Goal: Task Accomplishment & Management: Use online tool/utility

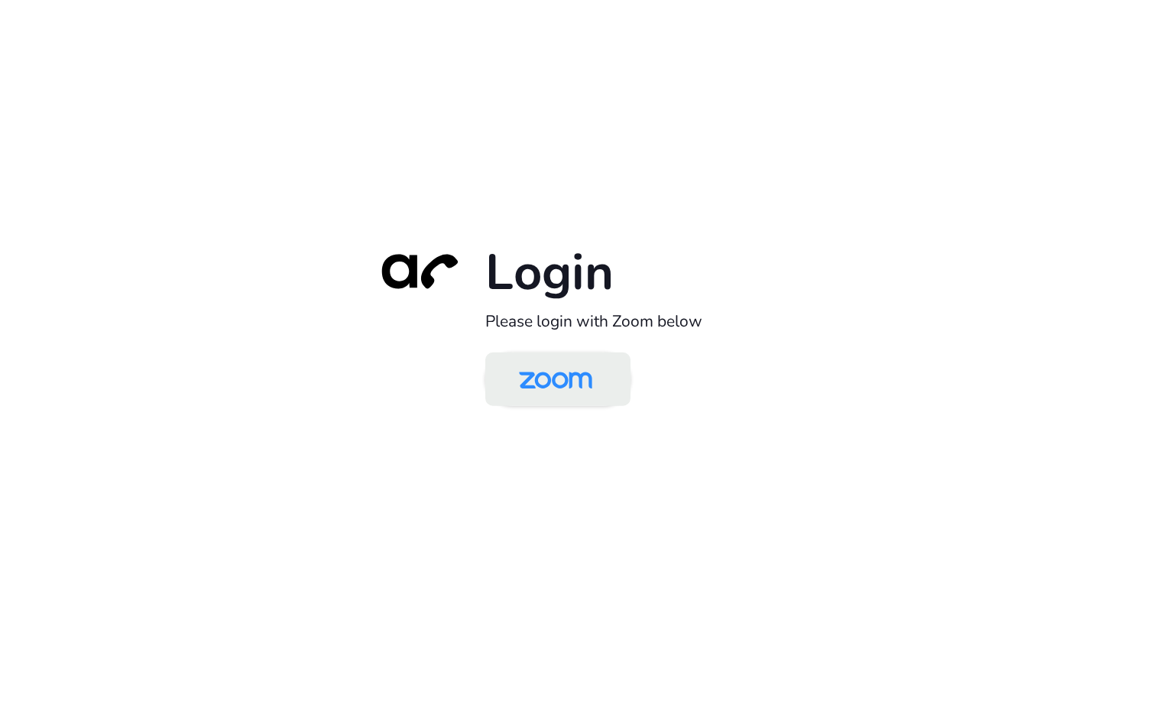
click at [555, 378] on img at bounding box center [555, 380] width 105 height 50
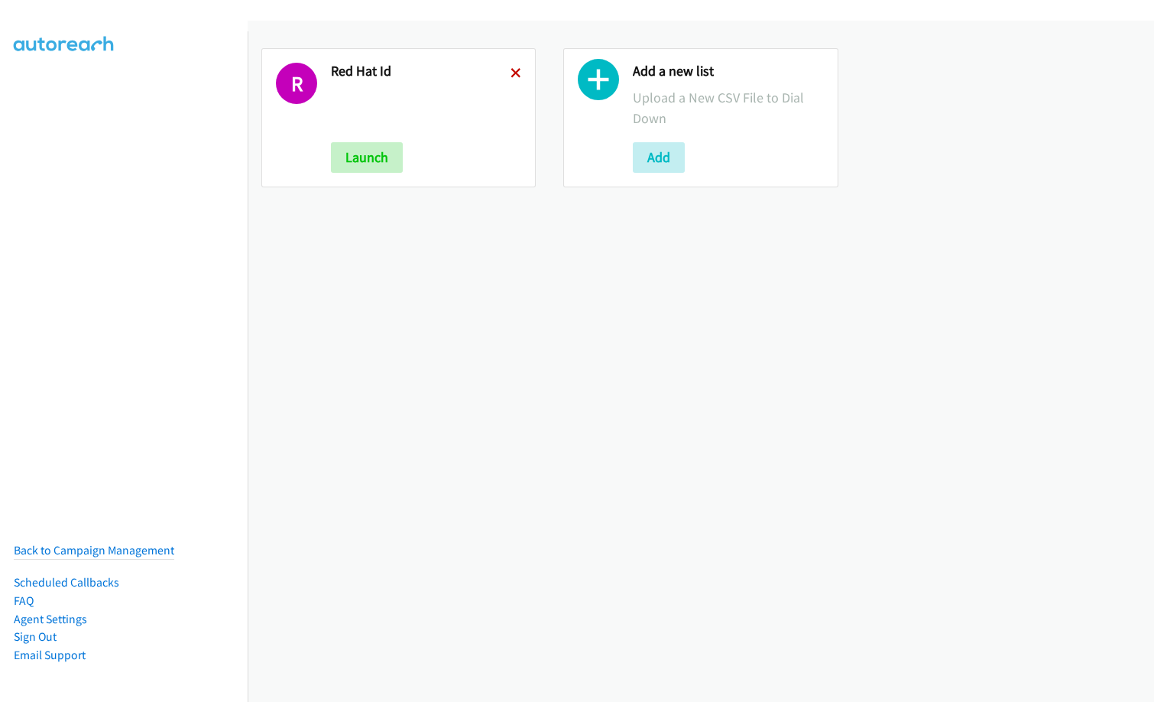
click at [514, 70] on icon at bounding box center [516, 74] width 11 height 11
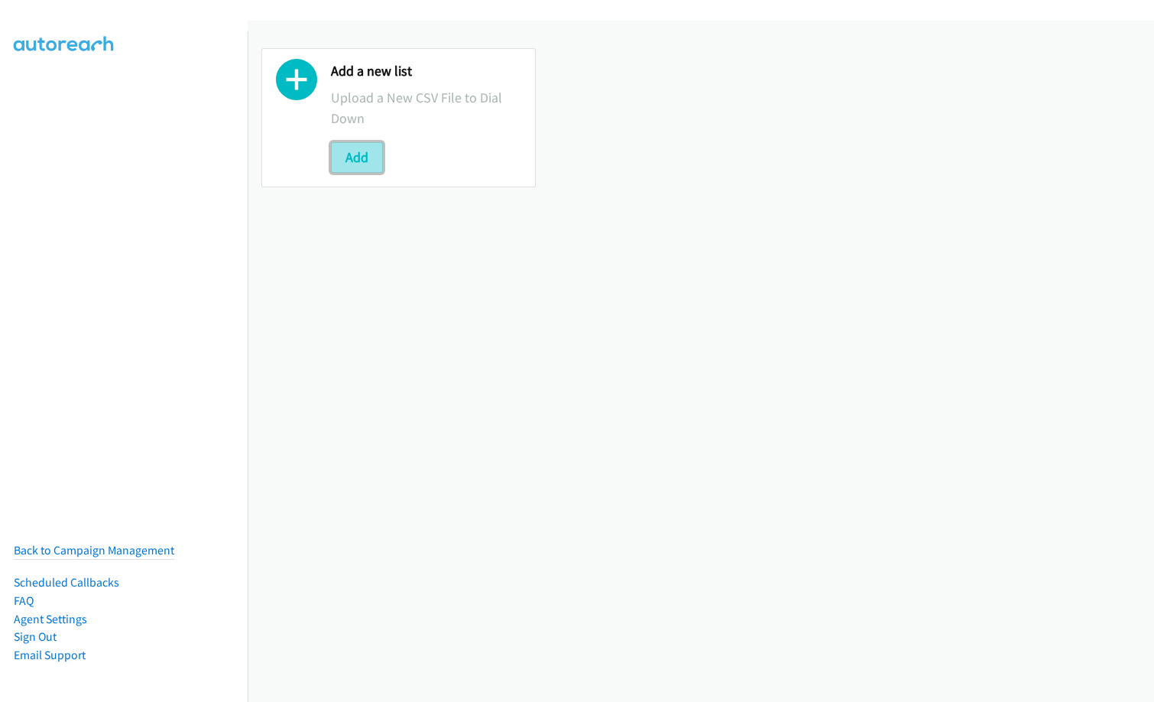
click at [352, 154] on button "Add" at bounding box center [357, 157] width 52 height 31
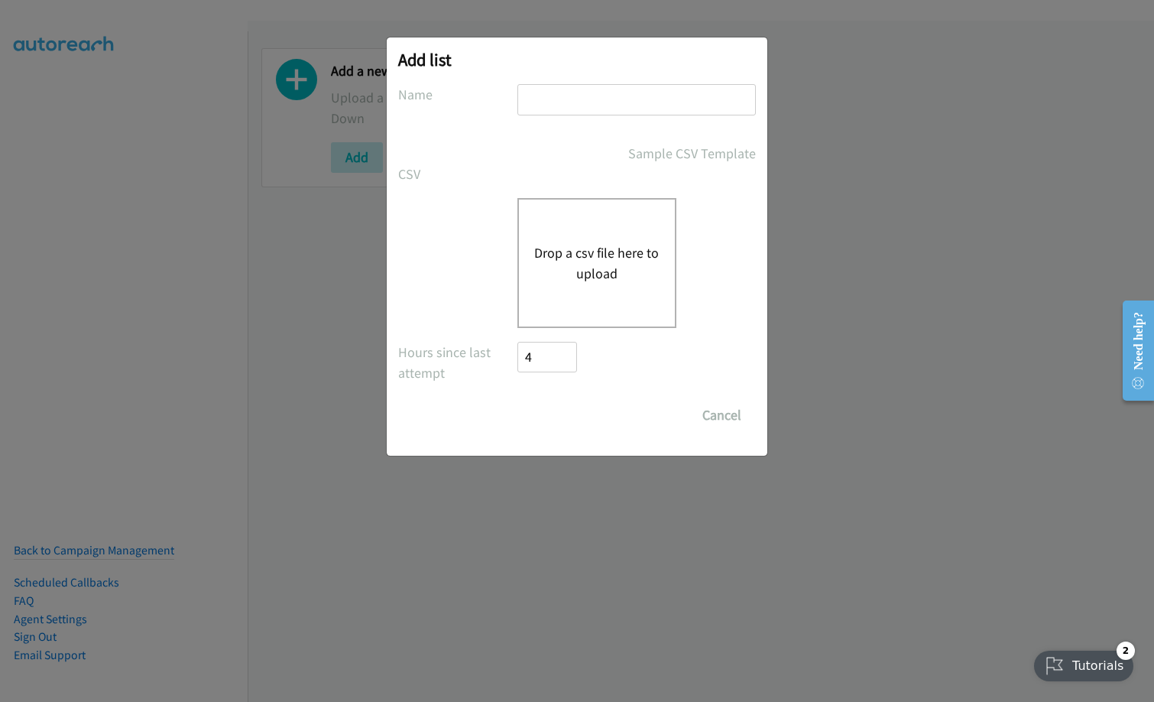
click at [631, 102] on input "text" at bounding box center [637, 99] width 239 height 31
type input "Infor SunSystems VN"
click at [618, 245] on button "Drop a csv file here to upload" at bounding box center [596, 262] width 125 height 41
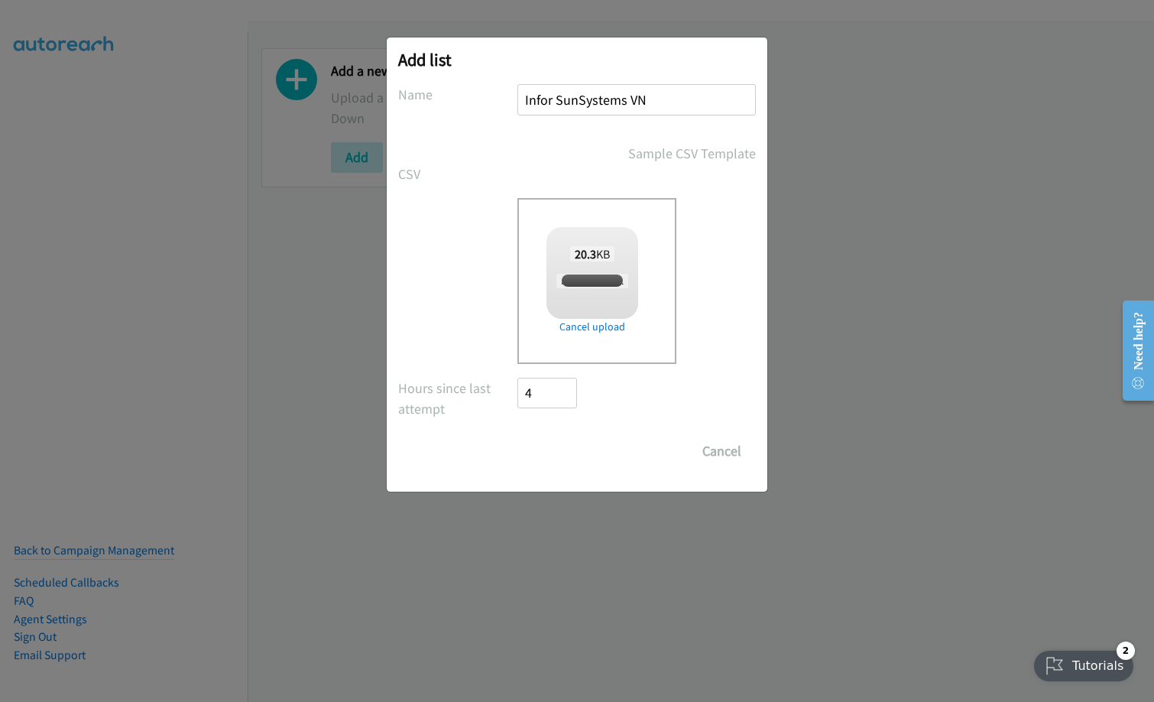
checkbox input "true"
click at [550, 446] on input "Save List" at bounding box center [558, 451] width 80 height 31
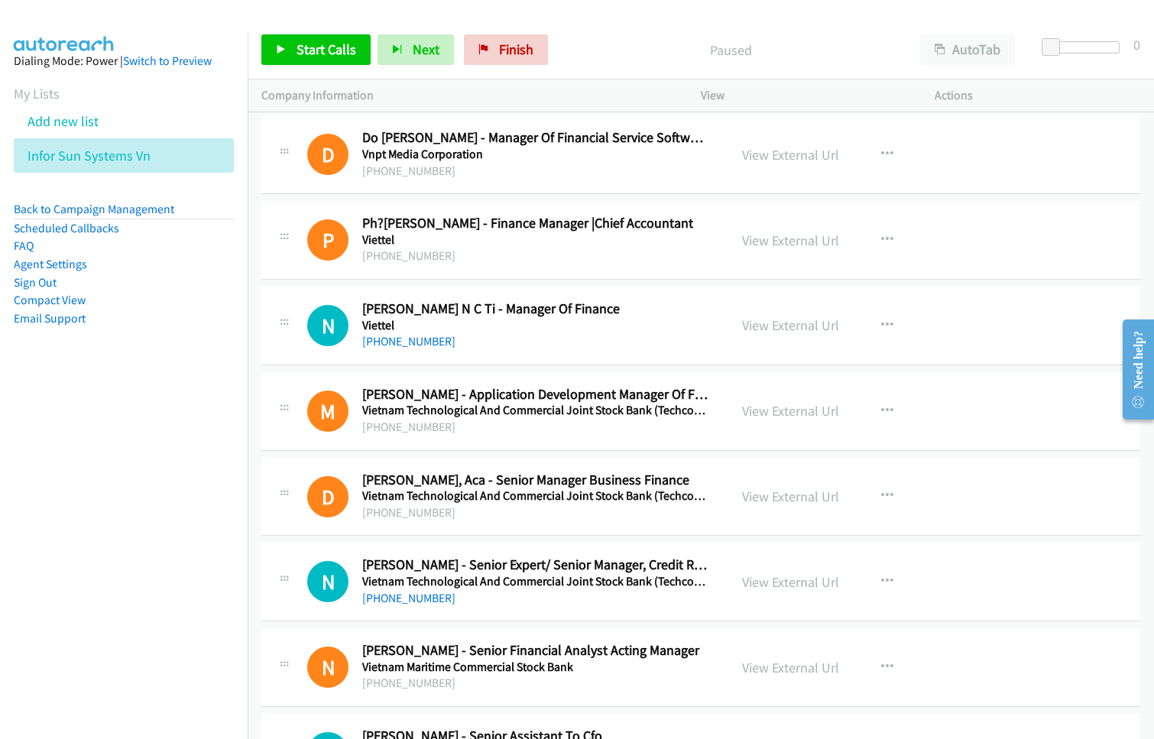
drag, startPoint x: 554, startPoint y: 171, endPoint x: 595, endPoint y: 190, distance: 44.8
click at [554, 171] on div "[PHONE_NUMBER]" at bounding box center [535, 171] width 347 height 18
click at [803, 325] on link "View External Url" at bounding box center [790, 325] width 97 height 18
click at [304, 51] on span "Start Calls" at bounding box center [327, 50] width 60 height 18
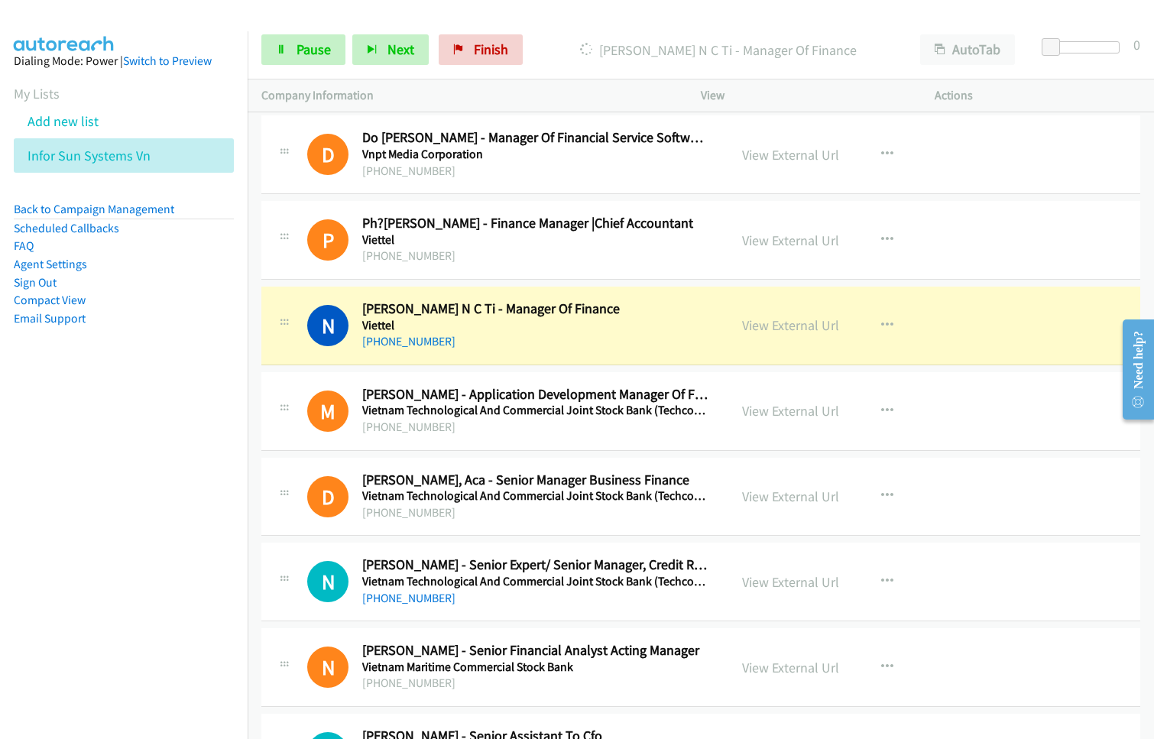
drag, startPoint x: 72, startPoint y: 433, endPoint x: 118, endPoint y: 421, distance: 48.0
click at [89, 428] on nav "Dialing Mode: Power | Switch to Preview My Lists Add new list Infor Sun Systems…" at bounding box center [124, 400] width 248 height 739
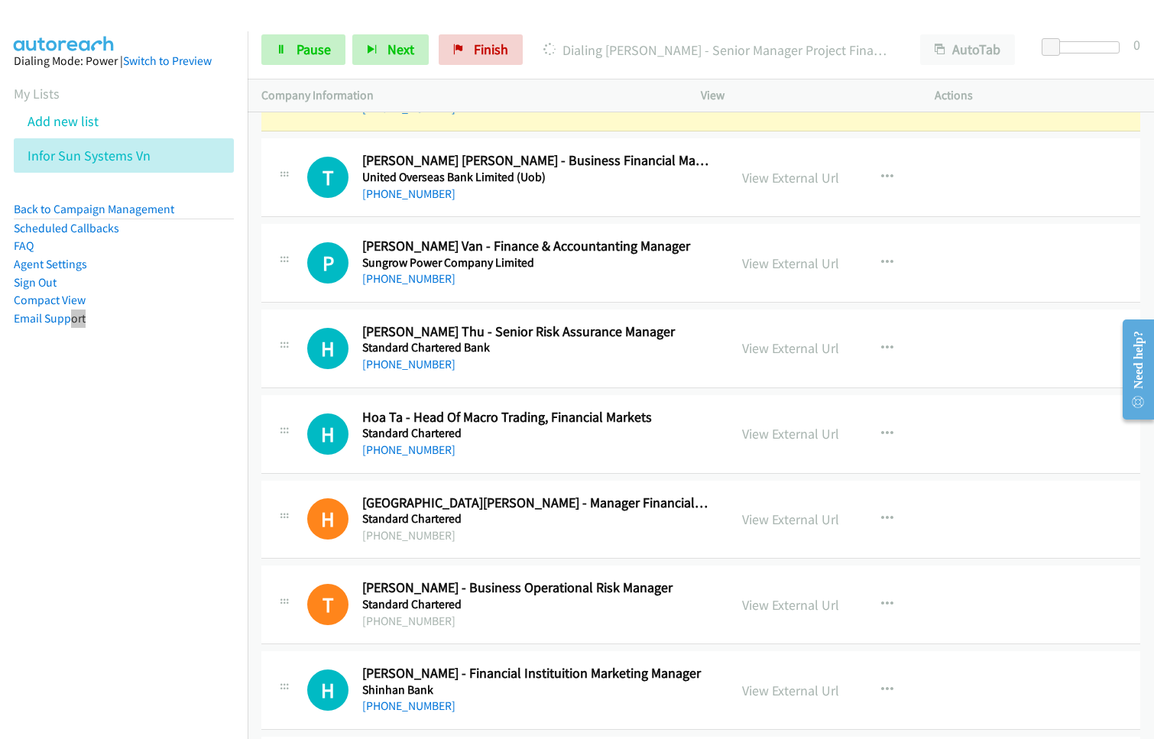
scroll to position [841, 0]
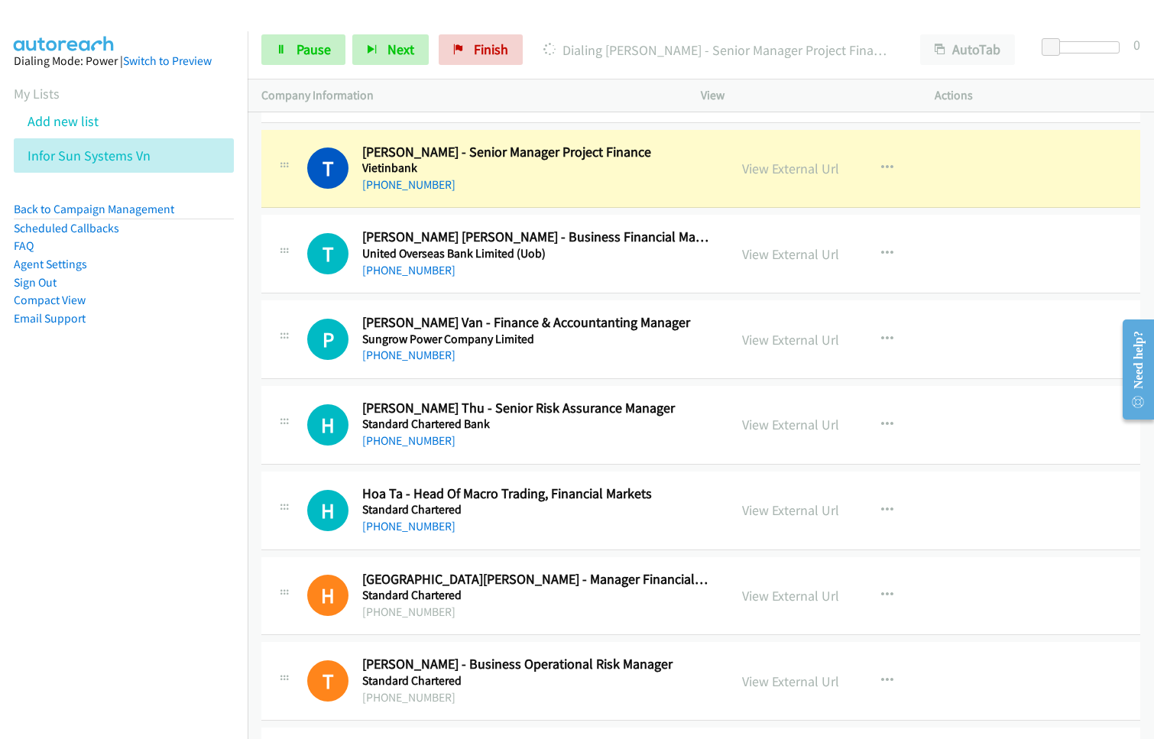
click at [38, 610] on nav "Dialing Mode: Power | Switch to Preview My Lists Add new list Infor Sun Systems…" at bounding box center [124, 400] width 248 height 739
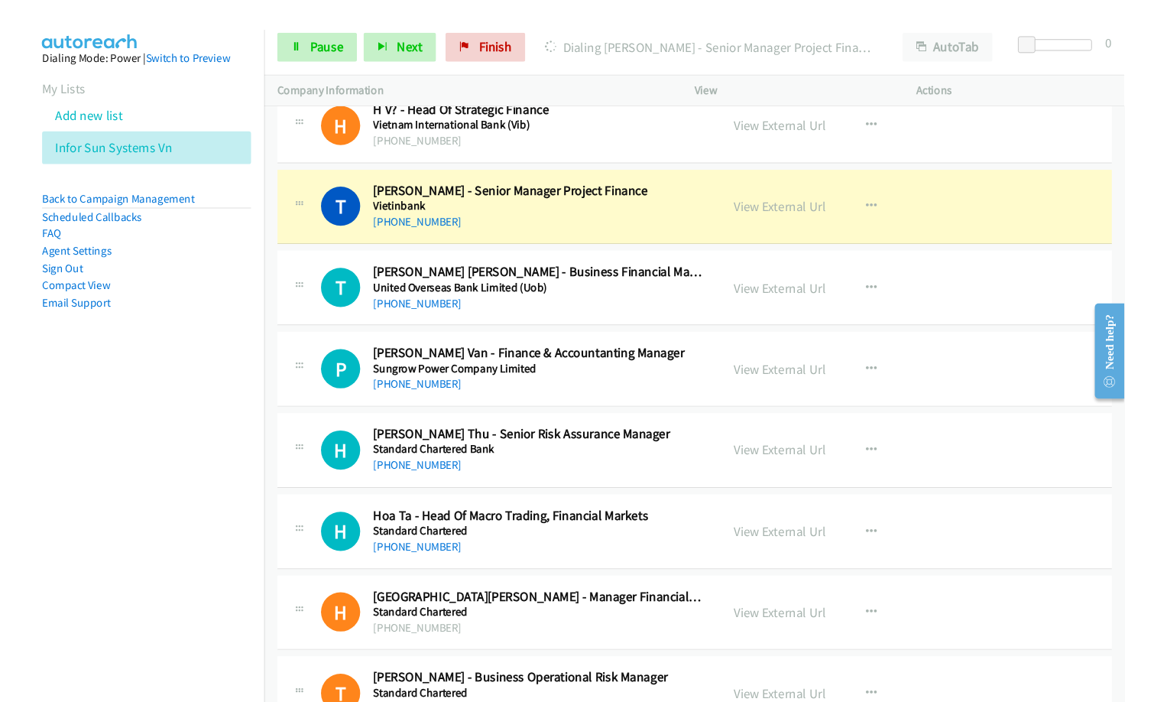
scroll to position [764, 0]
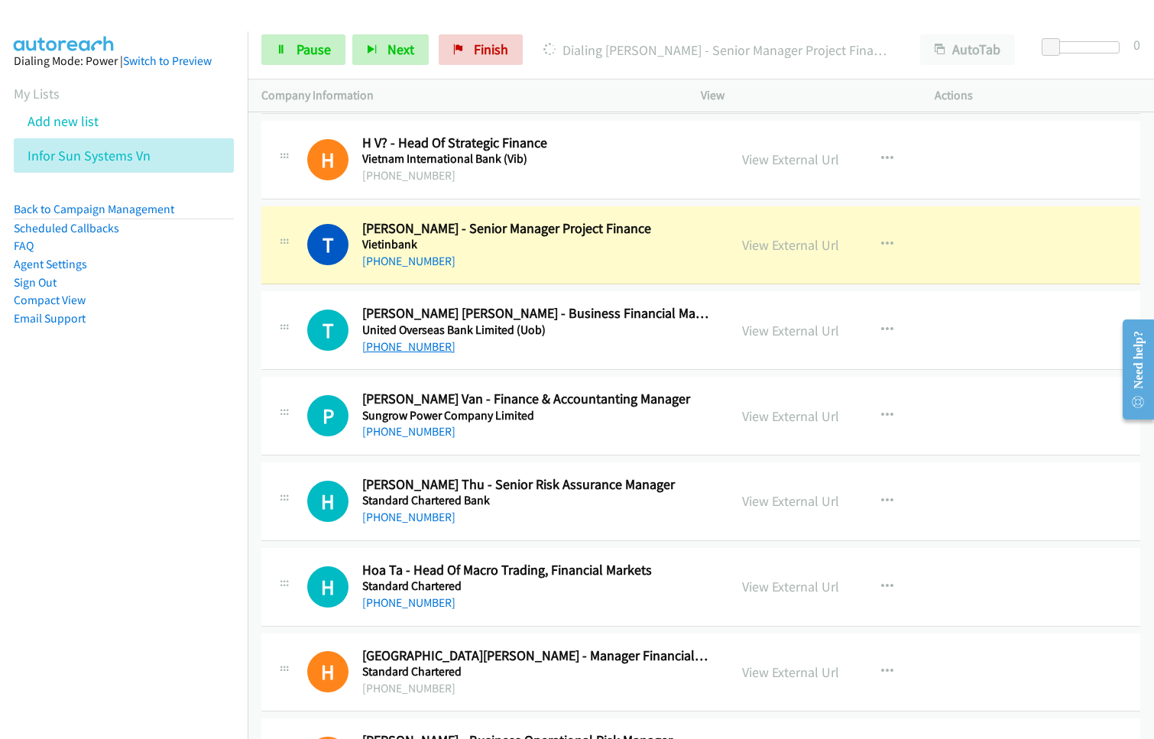
click at [418, 352] on link "[PHONE_NUMBER]" at bounding box center [408, 346] width 93 height 15
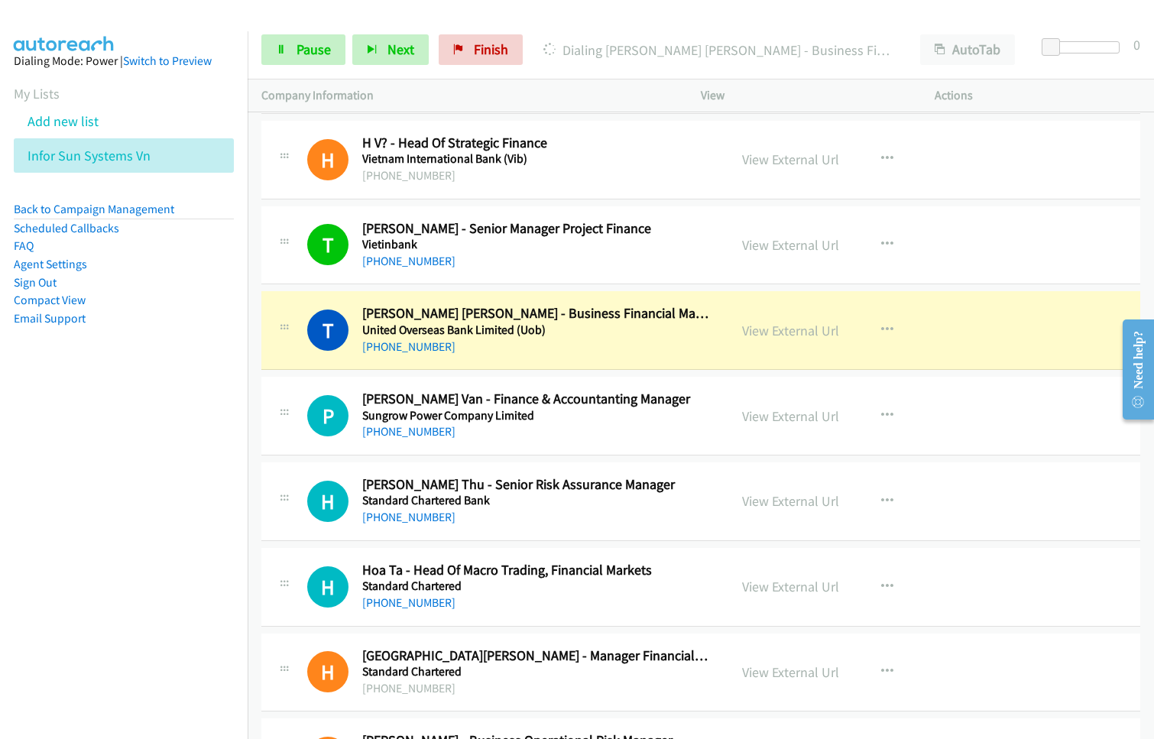
click at [99, 491] on nav "Dialing Mode: Power | Switch to Preview My Lists Add new list Infor Sun Systems…" at bounding box center [124, 400] width 248 height 739
click at [806, 333] on link "View External Url" at bounding box center [790, 331] width 97 height 18
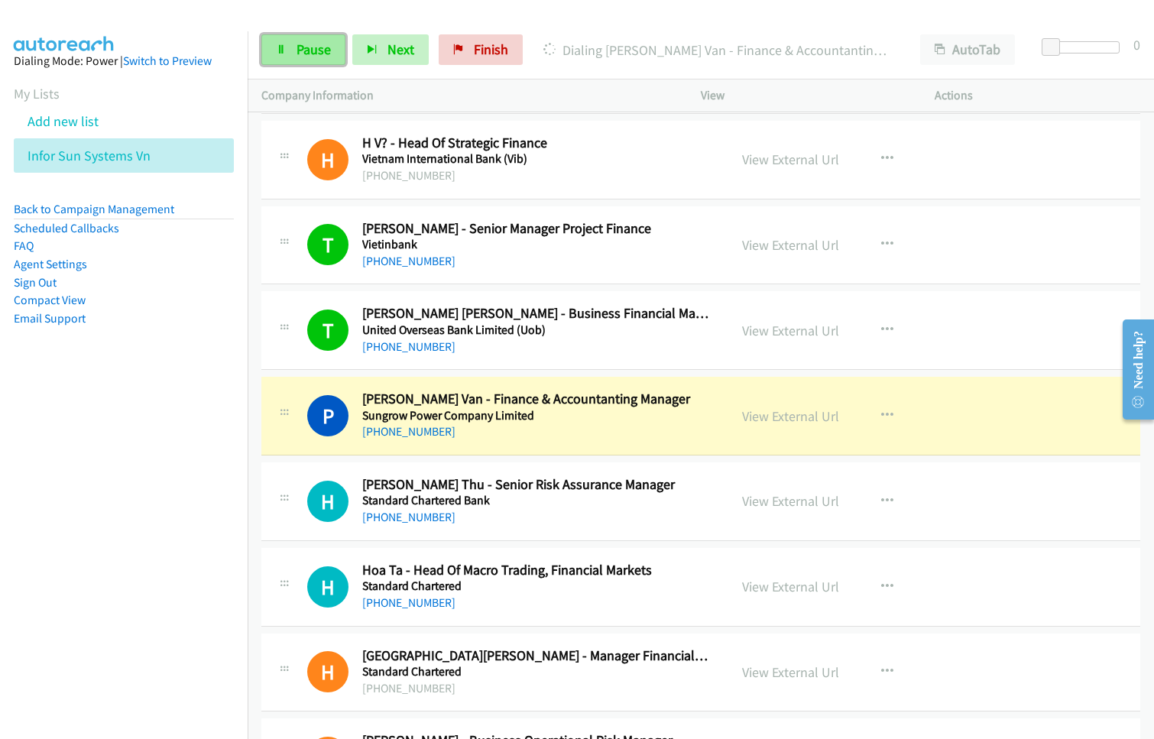
click at [317, 51] on span "Pause" at bounding box center [314, 50] width 34 height 18
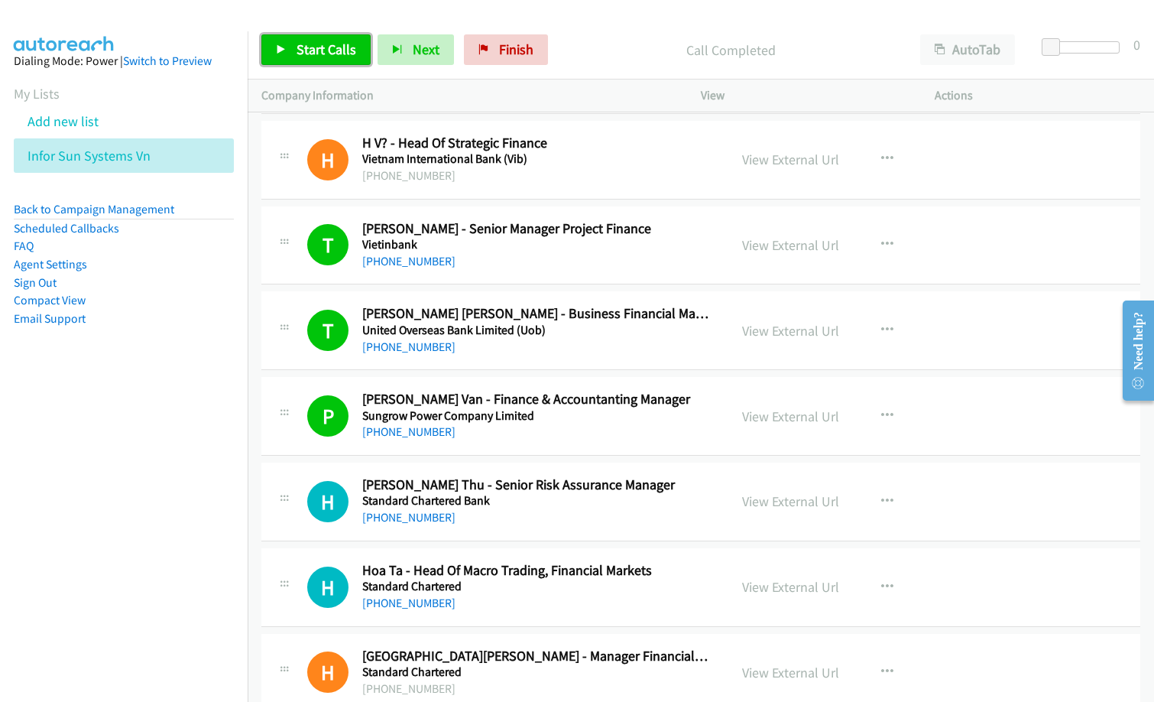
click at [350, 52] on span "Start Calls" at bounding box center [327, 50] width 60 height 18
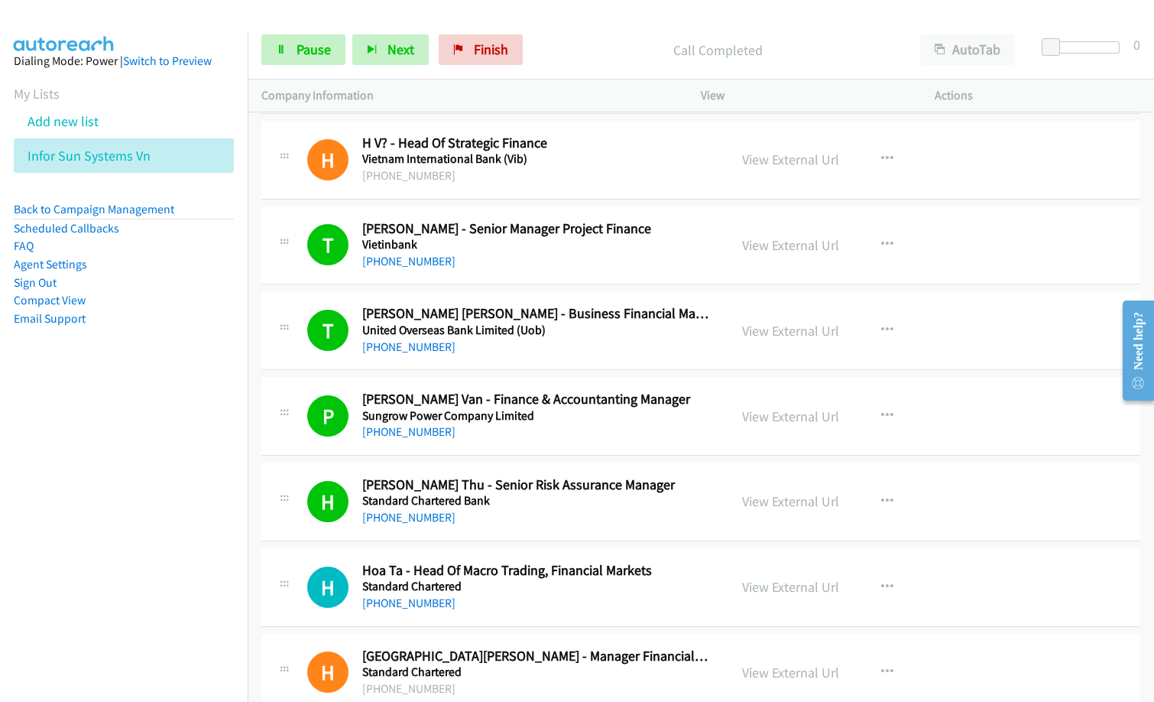
click at [135, 534] on nav "Dialing Mode: Power | Switch to Preview My Lists Add new list Infor Sun Systems…" at bounding box center [124, 382] width 248 height 702
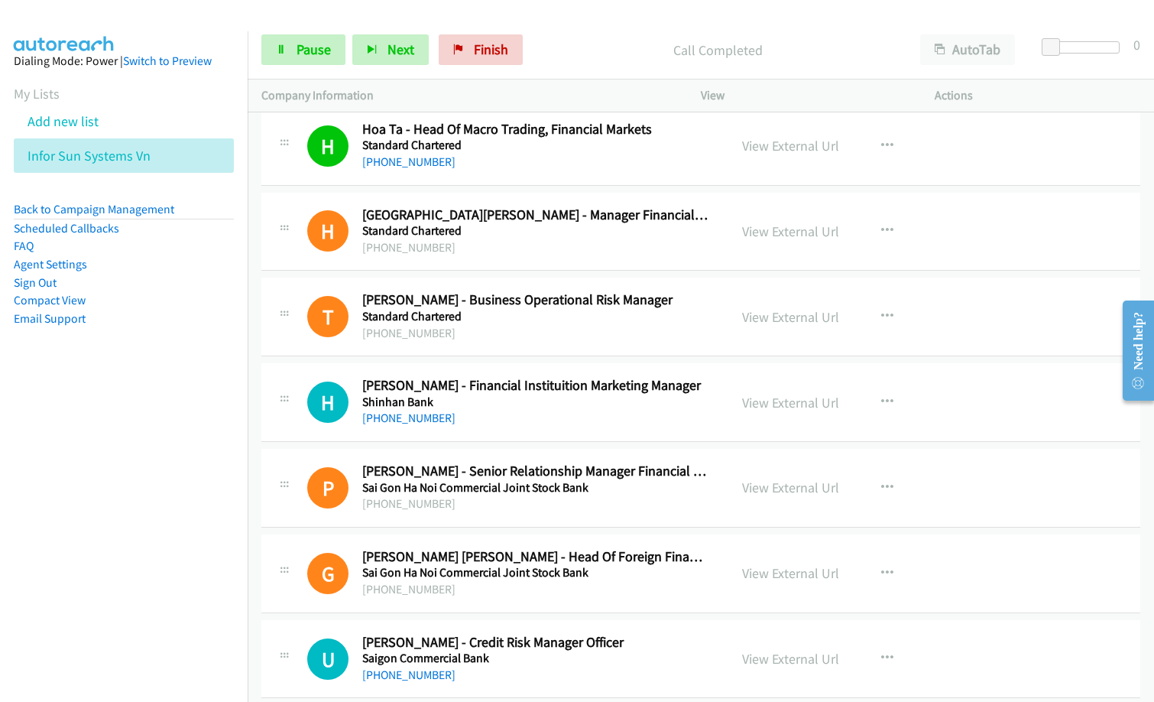
scroll to position [1300, 0]
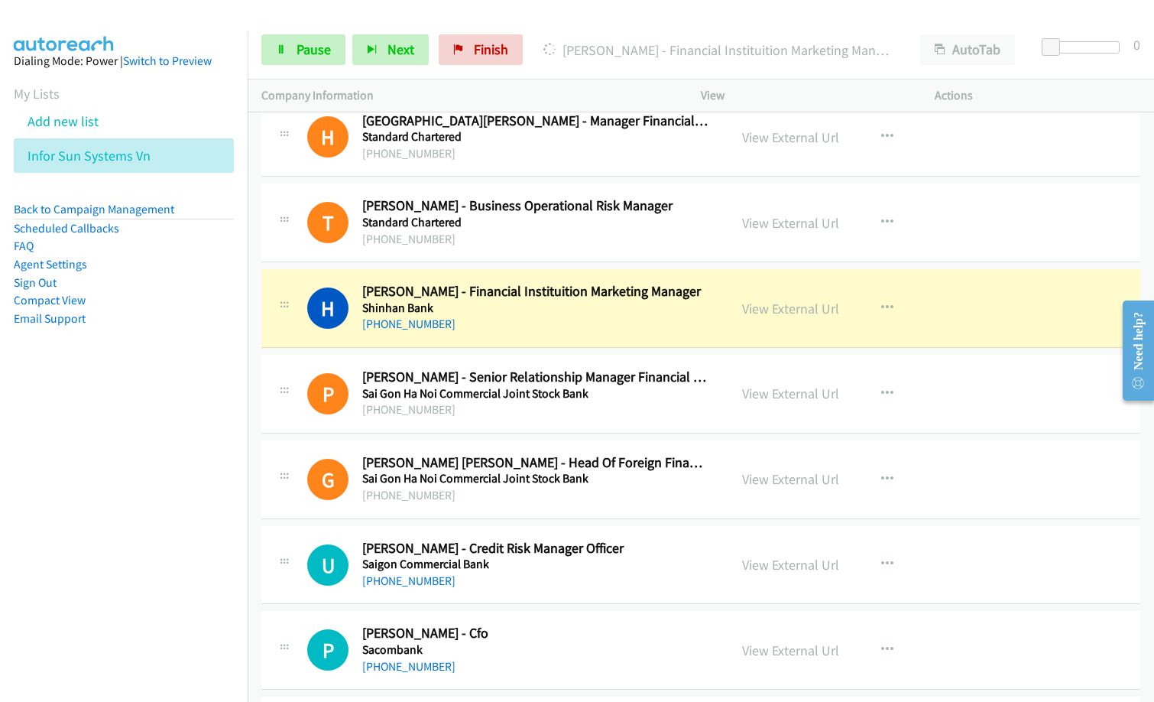
click at [487, 319] on div "[PHONE_NUMBER]" at bounding box center [535, 324] width 347 height 18
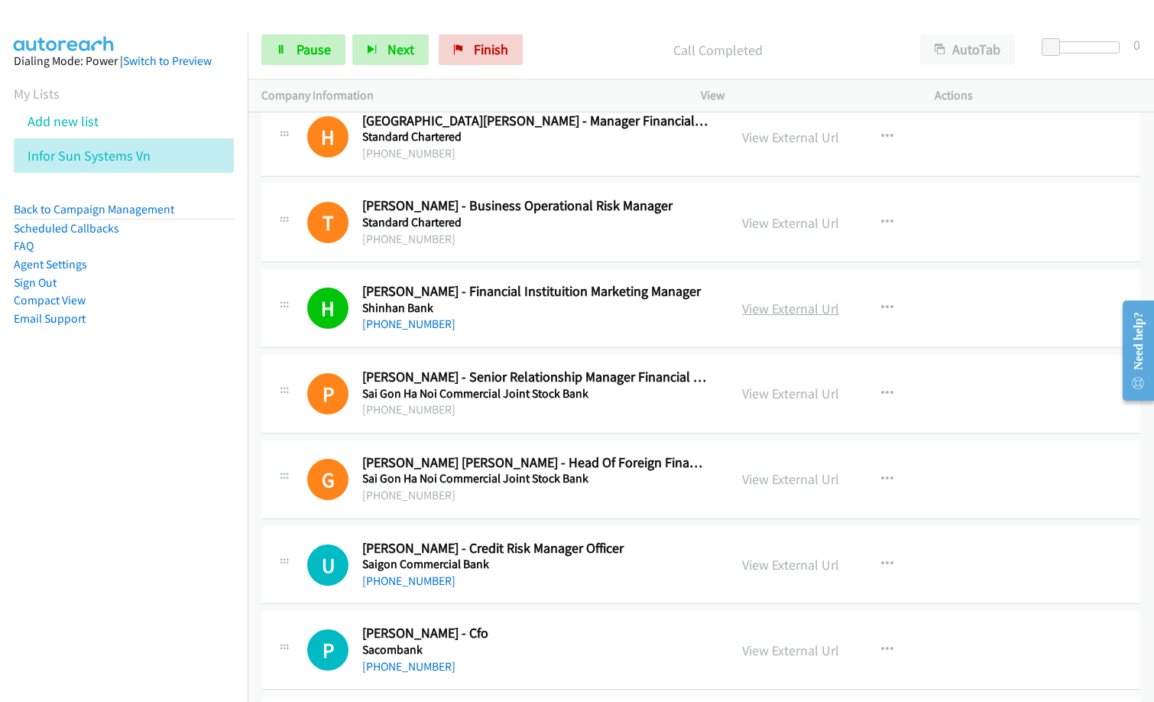
click at [802, 309] on link "View External Url" at bounding box center [790, 309] width 97 height 18
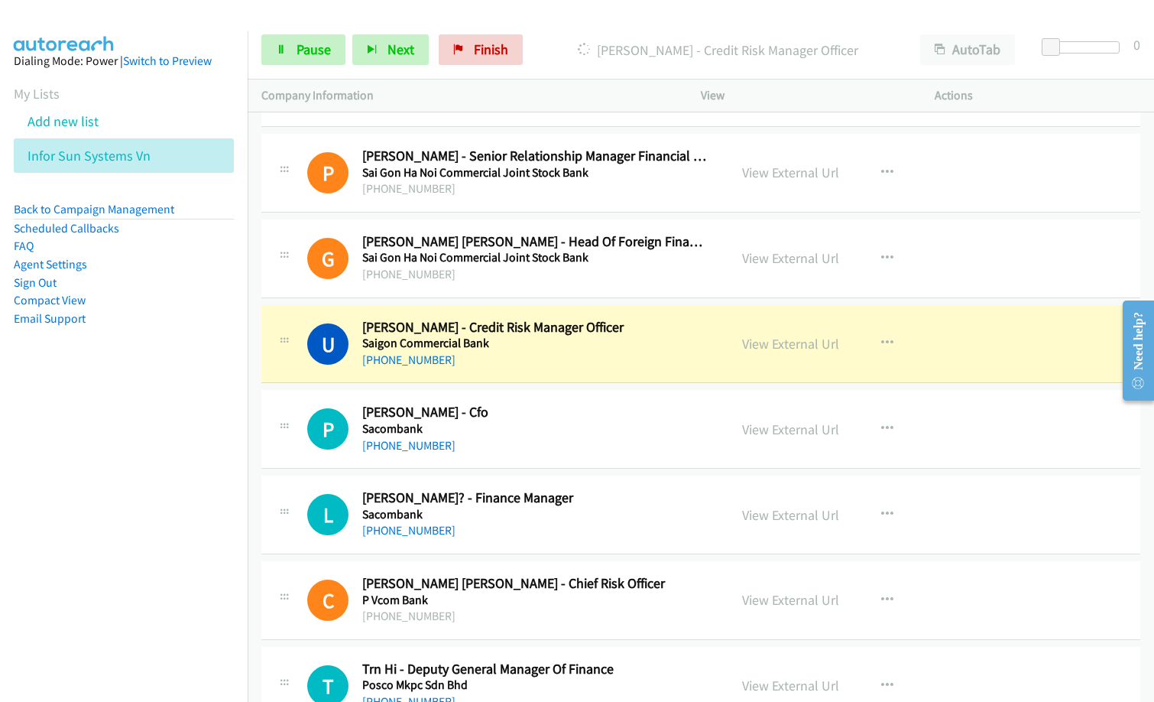
scroll to position [1529, 0]
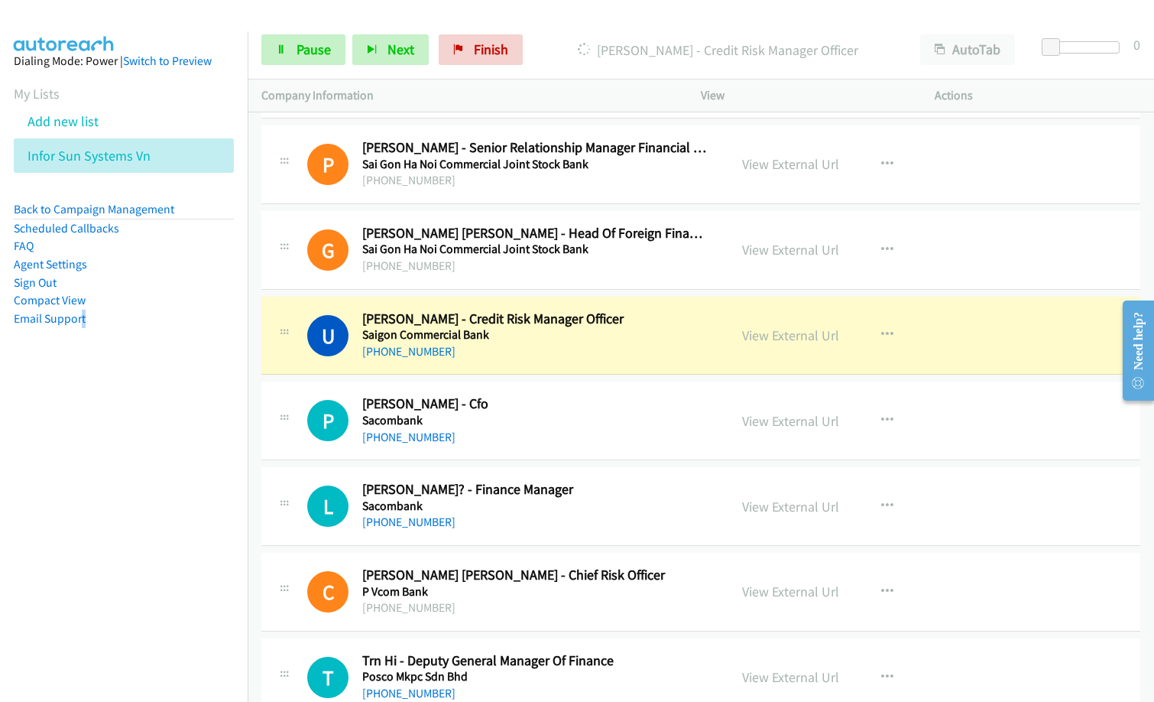
click at [82, 423] on nav "Dialing Mode: Power | Switch to Preview My Lists Add new list Infor Sun Systems…" at bounding box center [124, 382] width 248 height 702
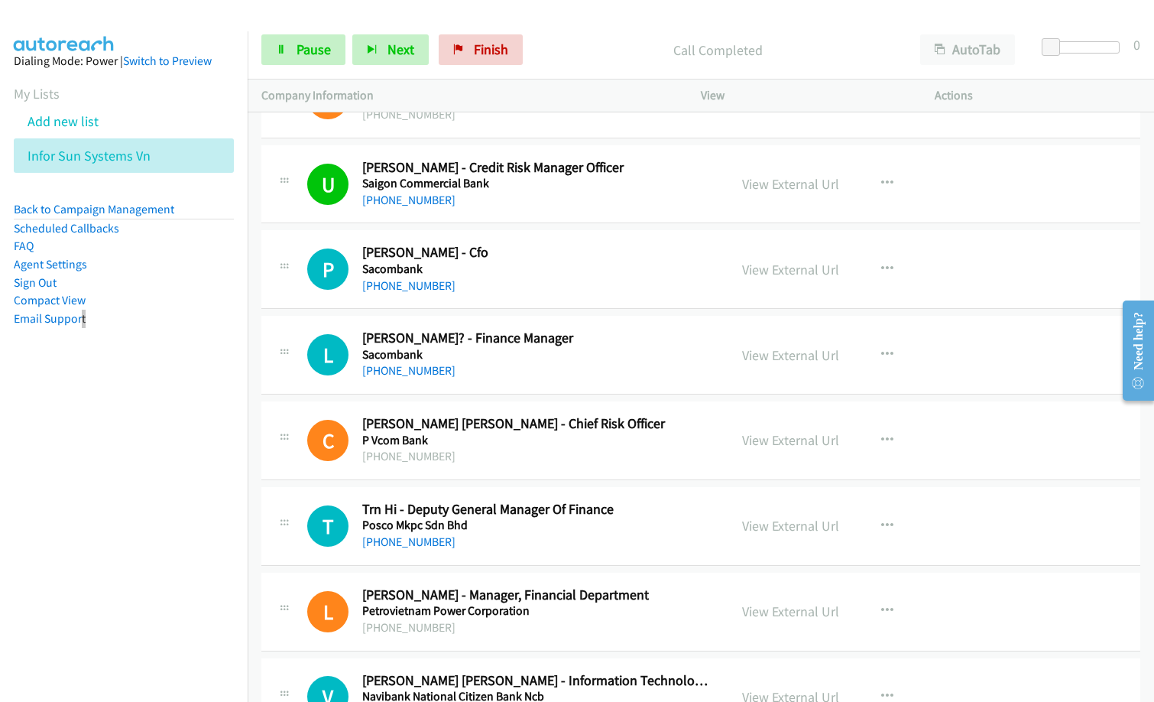
scroll to position [1682, 0]
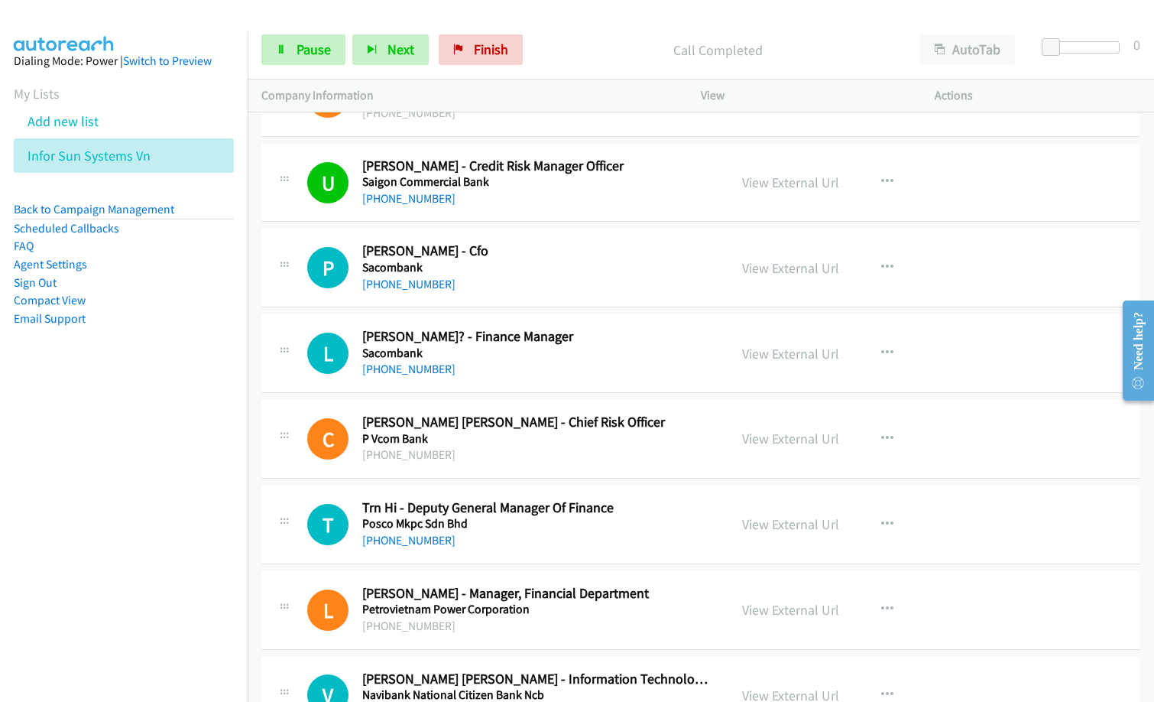
drag, startPoint x: 56, startPoint y: 526, endPoint x: 71, endPoint y: 521, distance: 16.2
click at [58, 525] on nav "Dialing Mode: Power | Switch to Preview My Lists Add new list Infor Sun Systems…" at bounding box center [124, 382] width 248 height 702
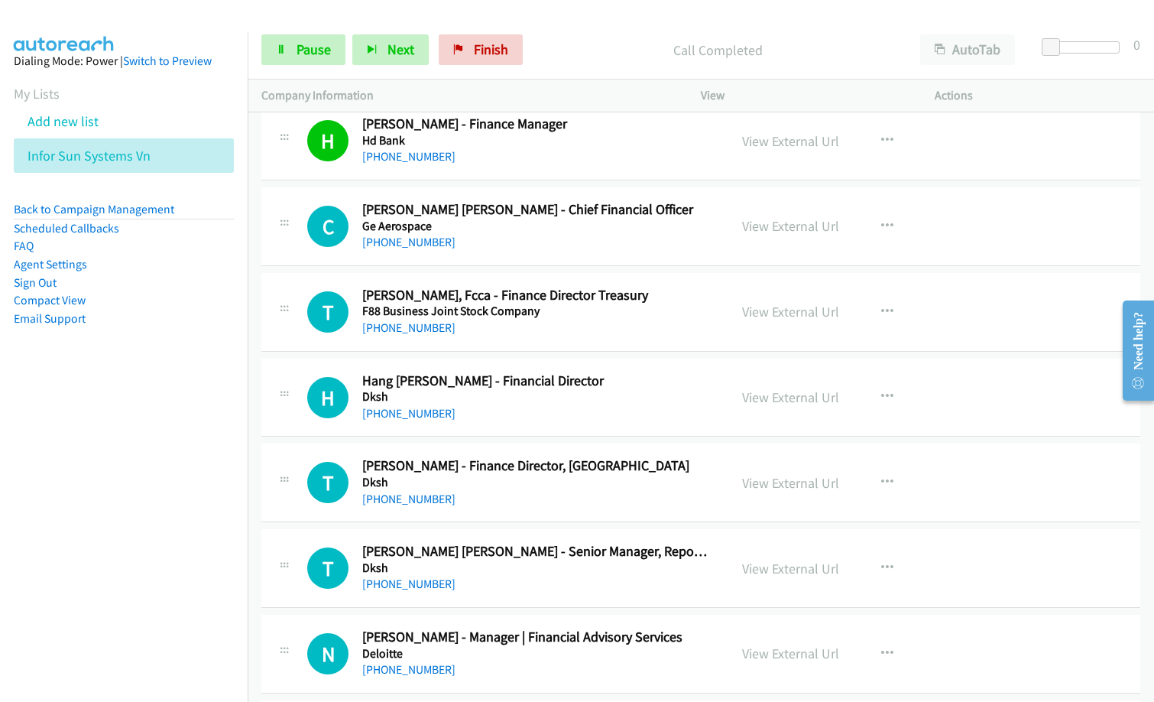
scroll to position [2828, 0]
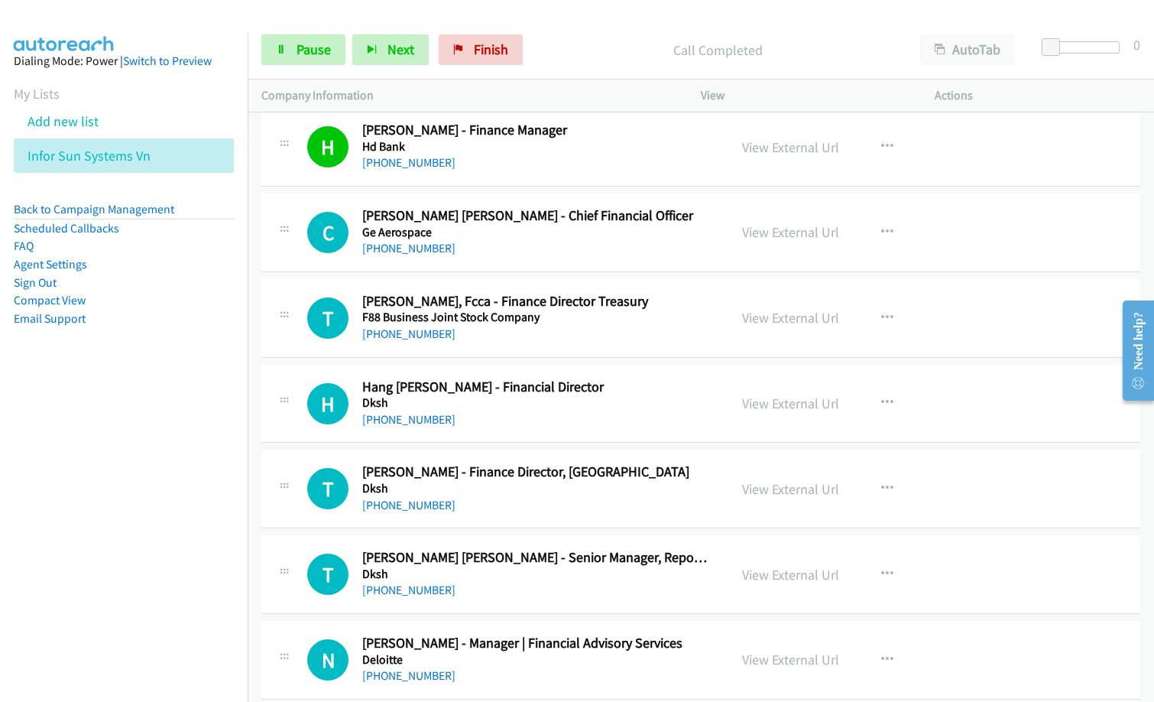
click at [167, 503] on nav "Dialing Mode: Power | Switch to Preview My Lists Add new list Infor Sun Systems…" at bounding box center [124, 382] width 248 height 702
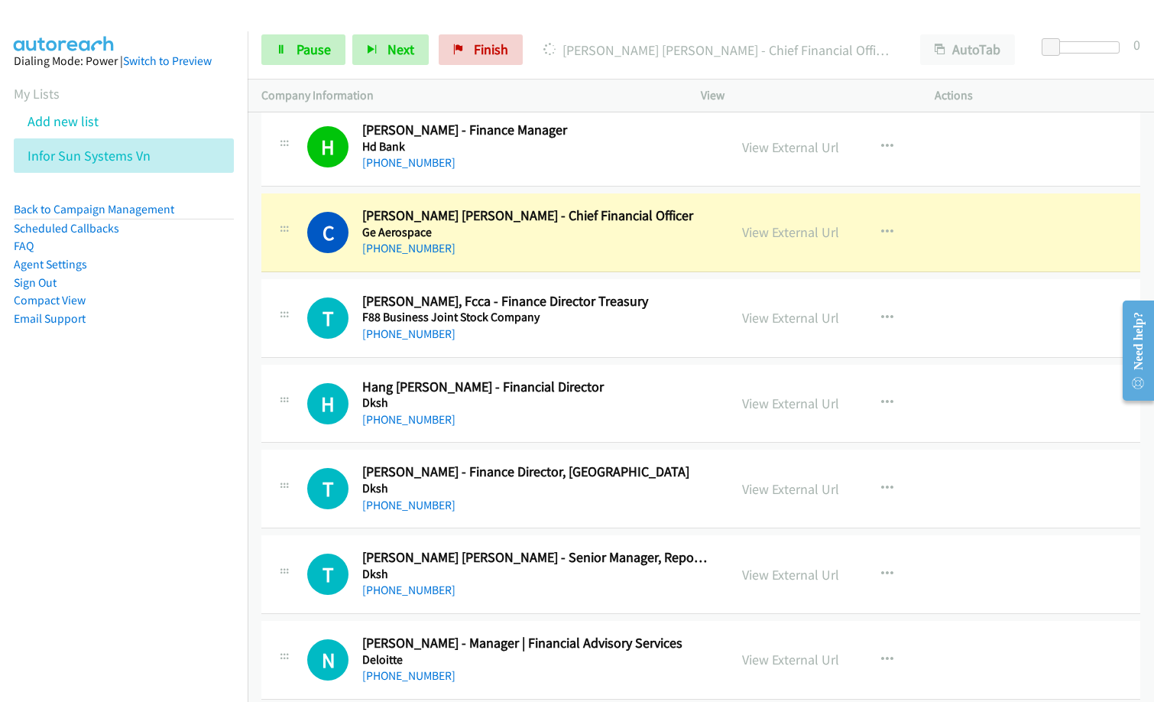
drag, startPoint x: 142, startPoint y: 523, endPoint x: 175, endPoint y: 505, distance: 37.6
click at [143, 522] on nav "Dialing Mode: Power | Switch to Preview My Lists Add new list Infor Sun Systems…" at bounding box center [124, 382] width 248 height 702
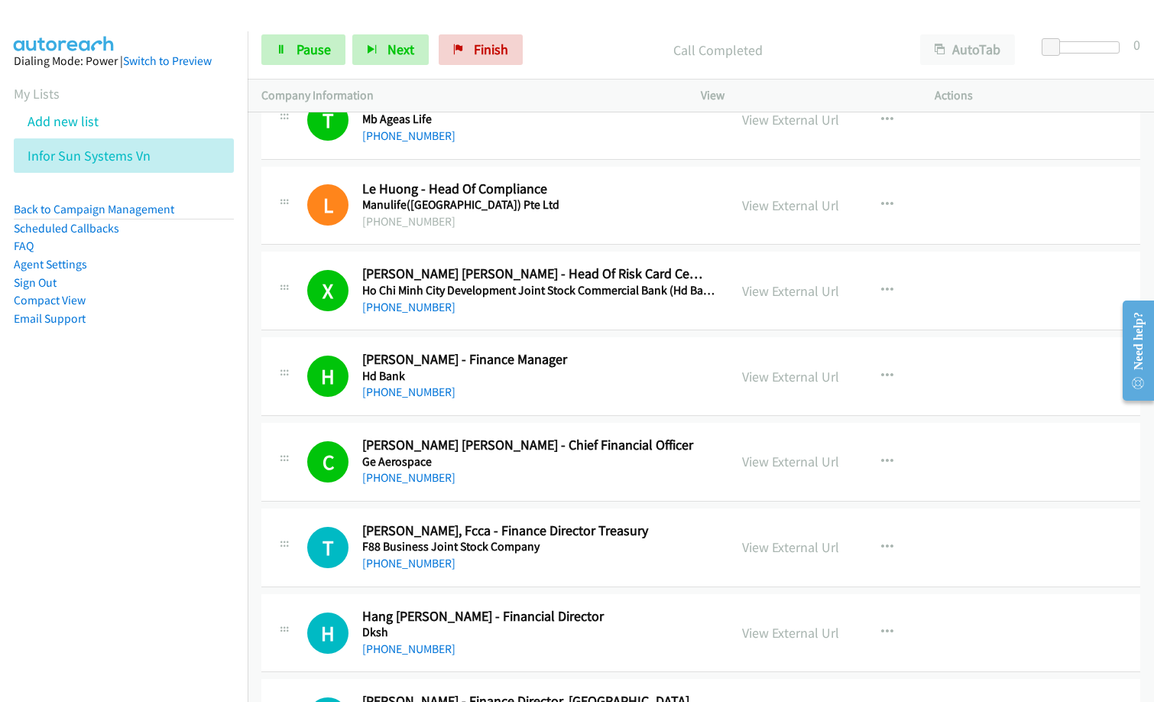
scroll to position [2905, 0]
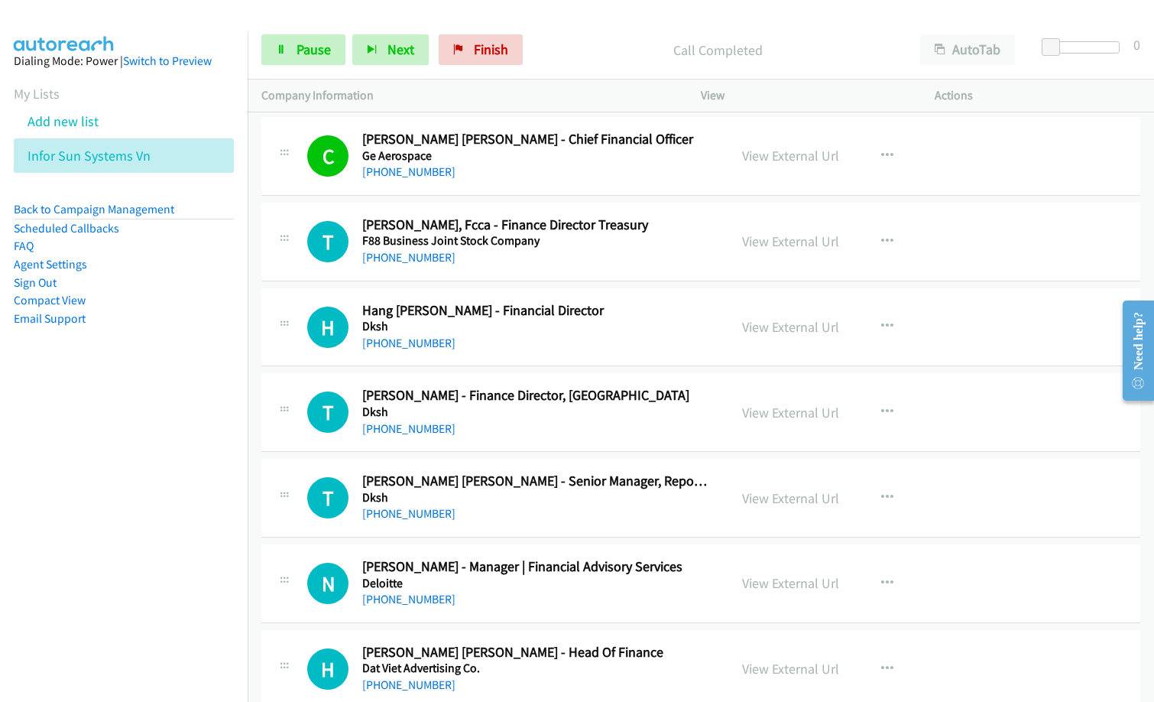
click at [129, 505] on nav "Dialing Mode: Power | Switch to Preview My Lists Add new list Infor Sun Systems…" at bounding box center [124, 382] width 248 height 702
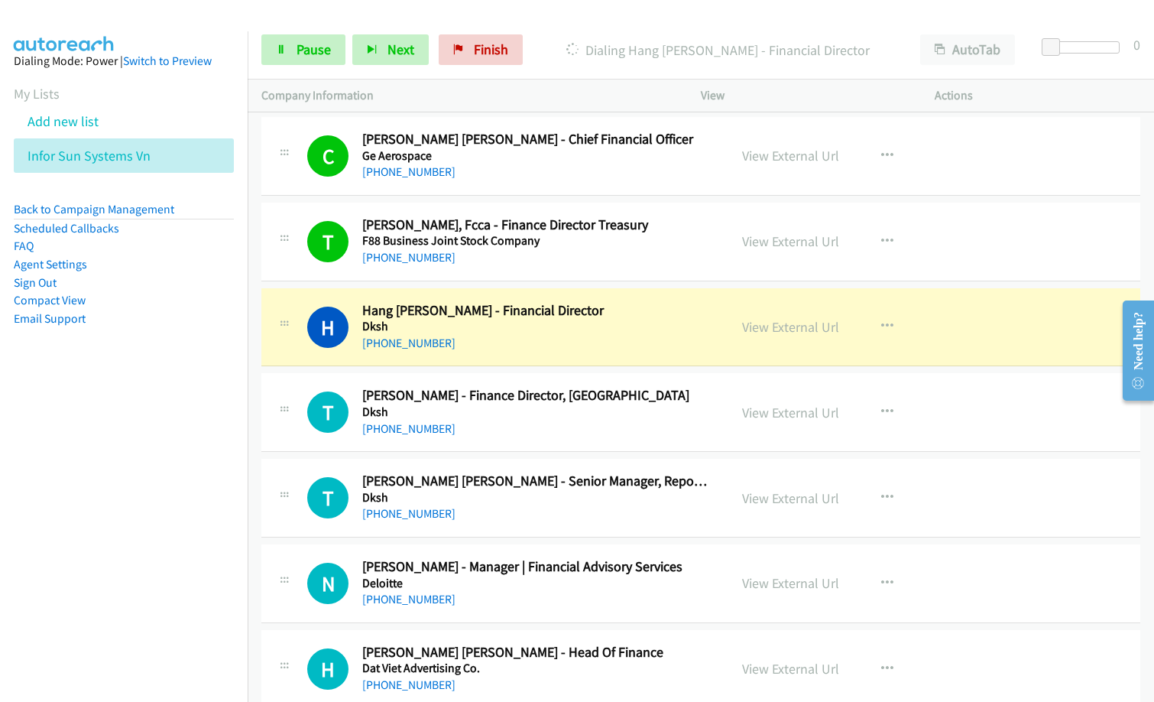
click at [471, 337] on div "[PHONE_NUMBER]" at bounding box center [535, 343] width 347 height 18
click at [788, 328] on link "View External Url" at bounding box center [790, 327] width 97 height 18
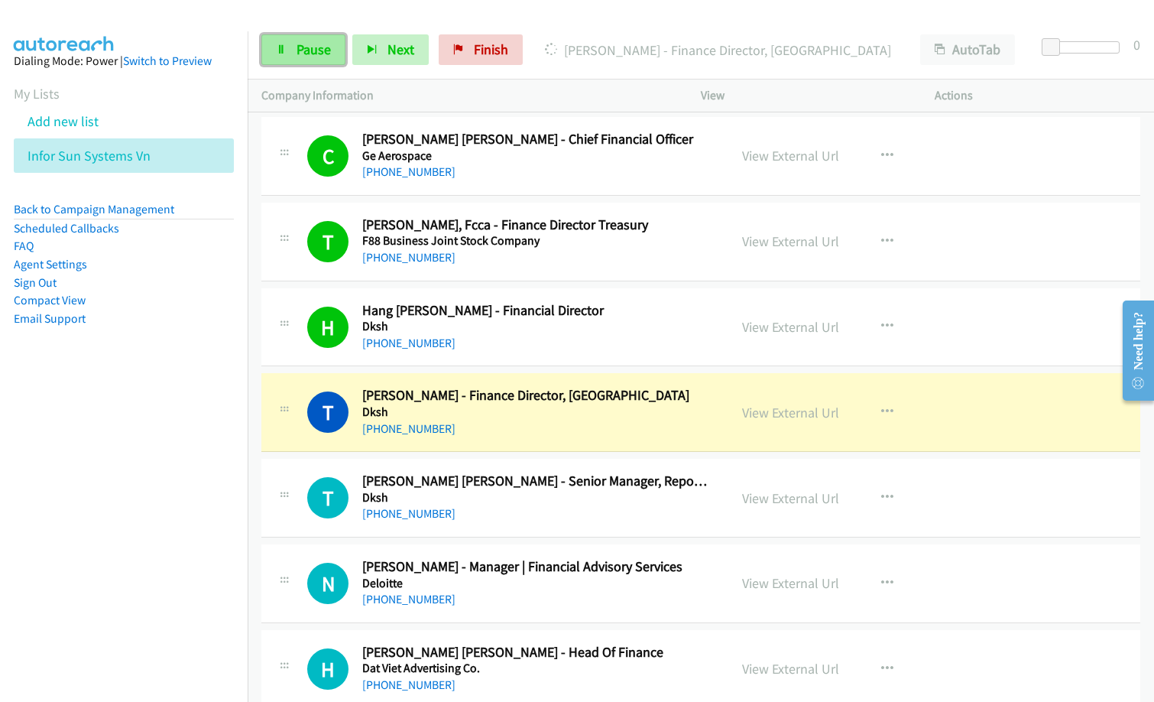
click at [291, 53] on link "Pause" at bounding box center [303, 49] width 84 height 31
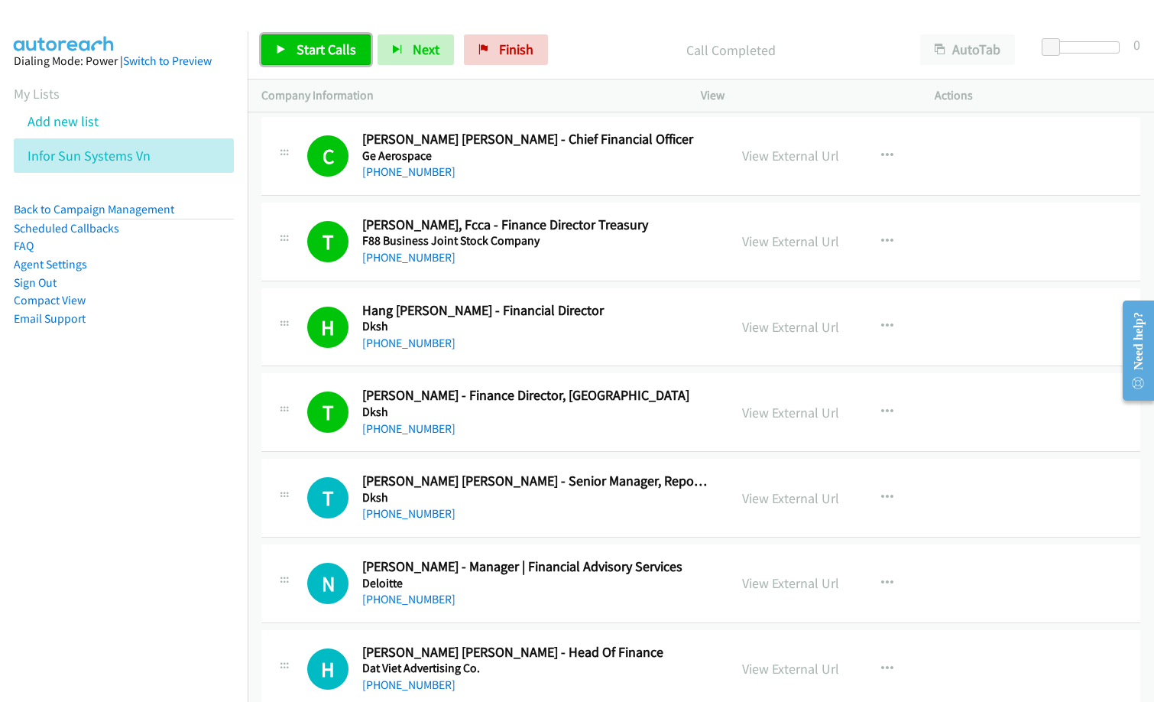
click at [303, 44] on span "Start Calls" at bounding box center [327, 50] width 60 height 18
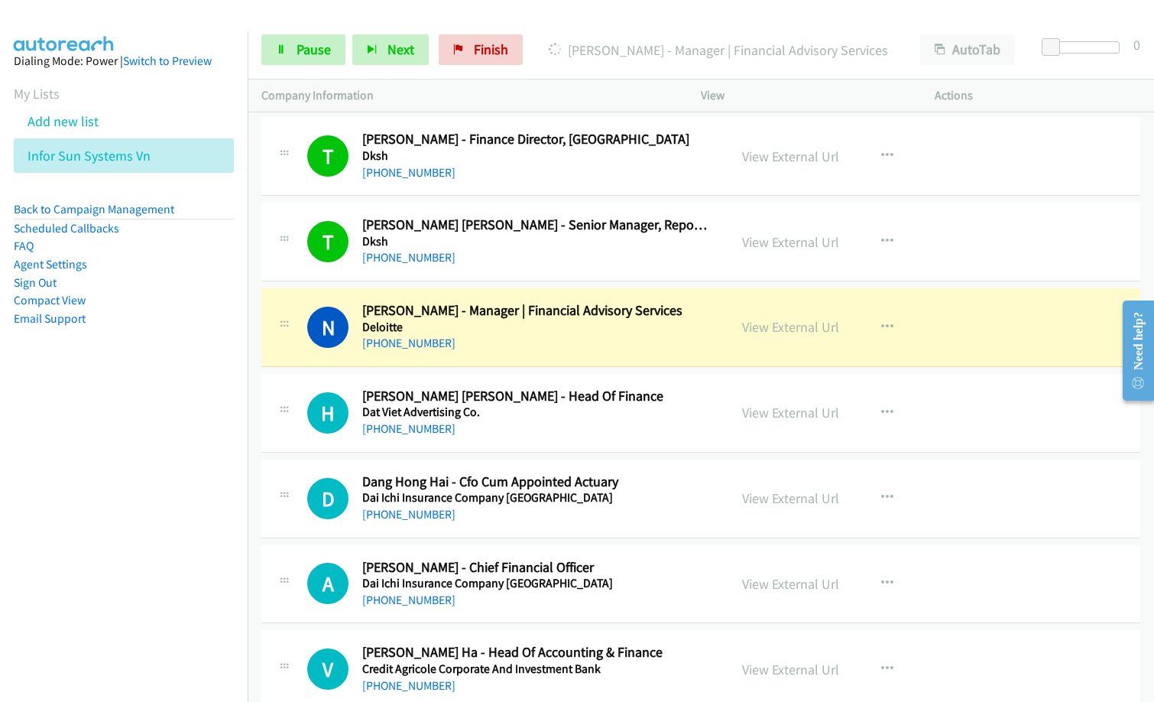
scroll to position [3134, 0]
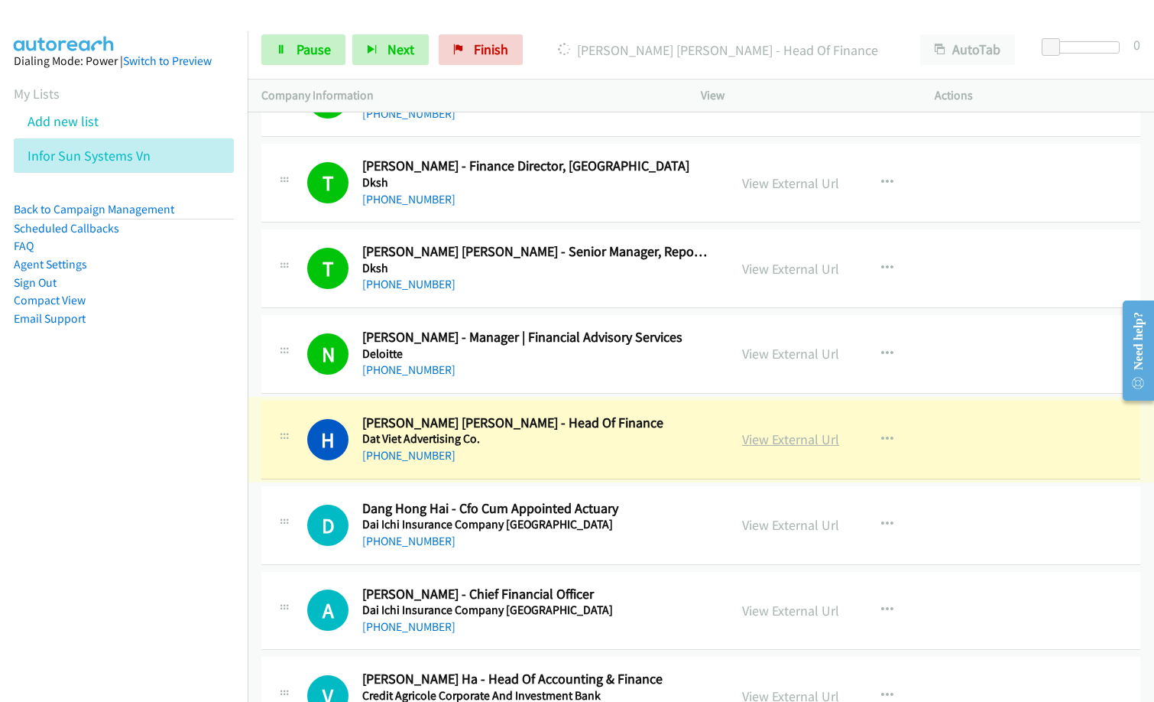
click at [786, 431] on link "View External Url" at bounding box center [790, 439] width 97 height 18
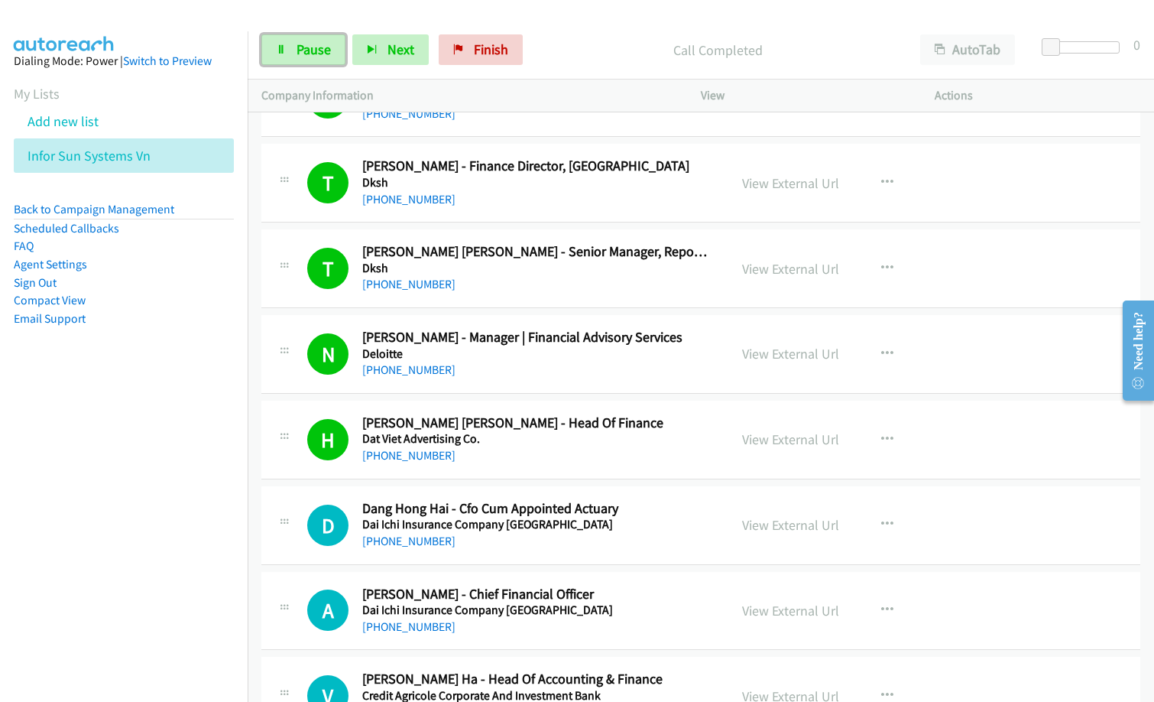
drag, startPoint x: 294, startPoint y: 50, endPoint x: 344, endPoint y: 109, distance: 76.9
click at [294, 51] on link "Pause" at bounding box center [303, 49] width 84 height 31
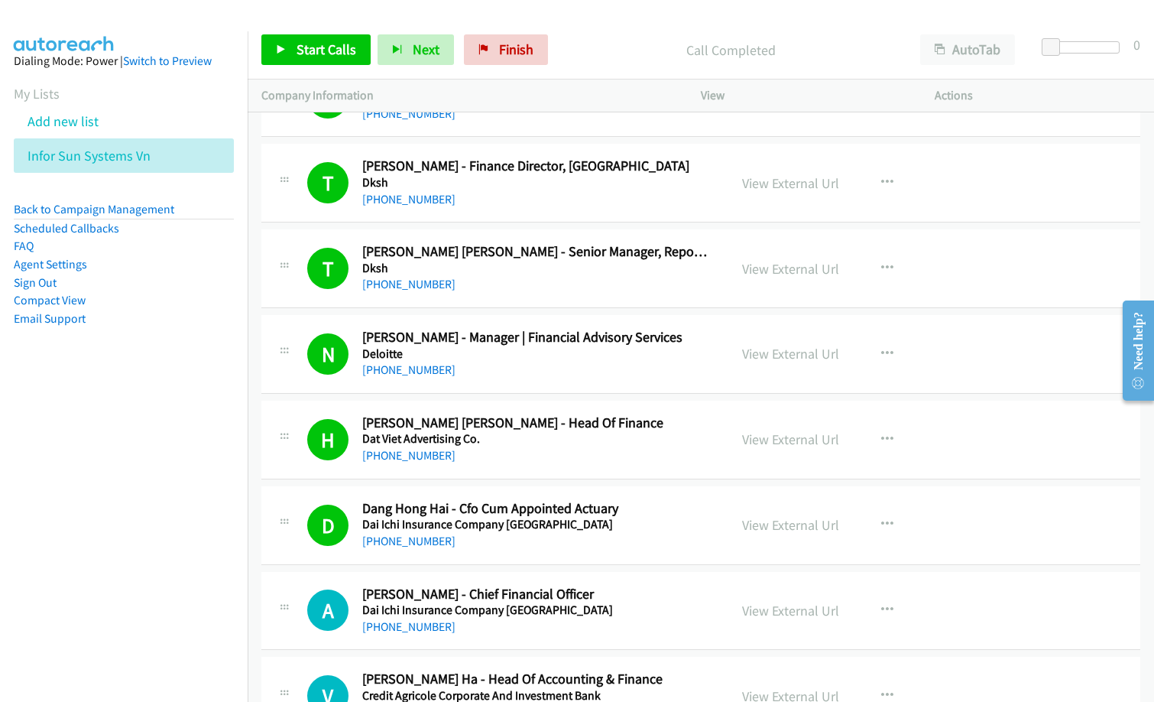
click at [582, 69] on div "Start Calls Pause Next Finish Call Completed AutoTab AutoTab 0" at bounding box center [701, 50] width 907 height 59
click at [330, 47] on span "Start Calls" at bounding box center [327, 50] width 60 height 18
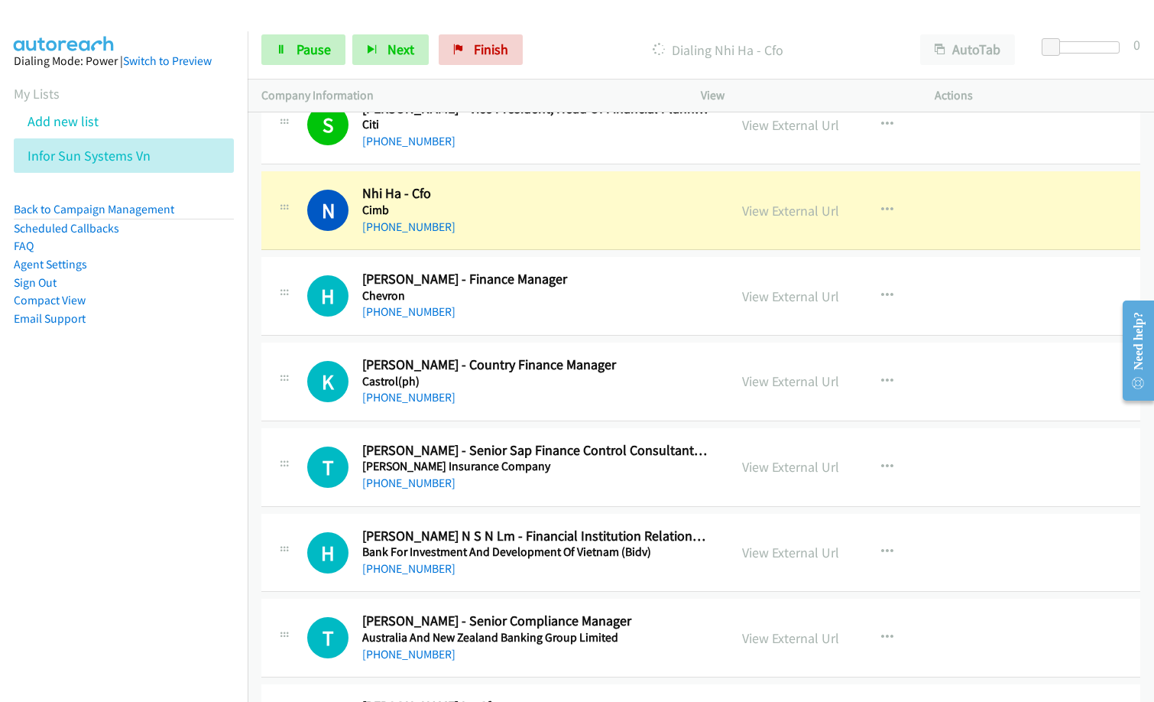
scroll to position [4051, 0]
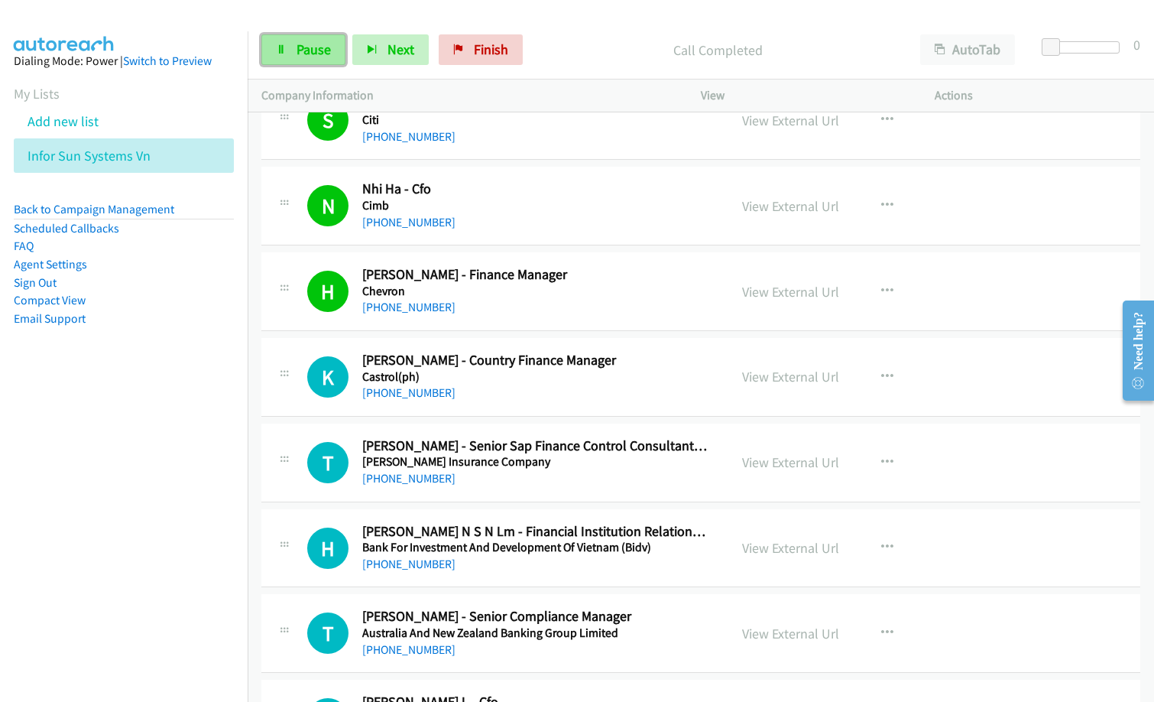
click at [307, 55] on span "Pause" at bounding box center [314, 50] width 34 height 18
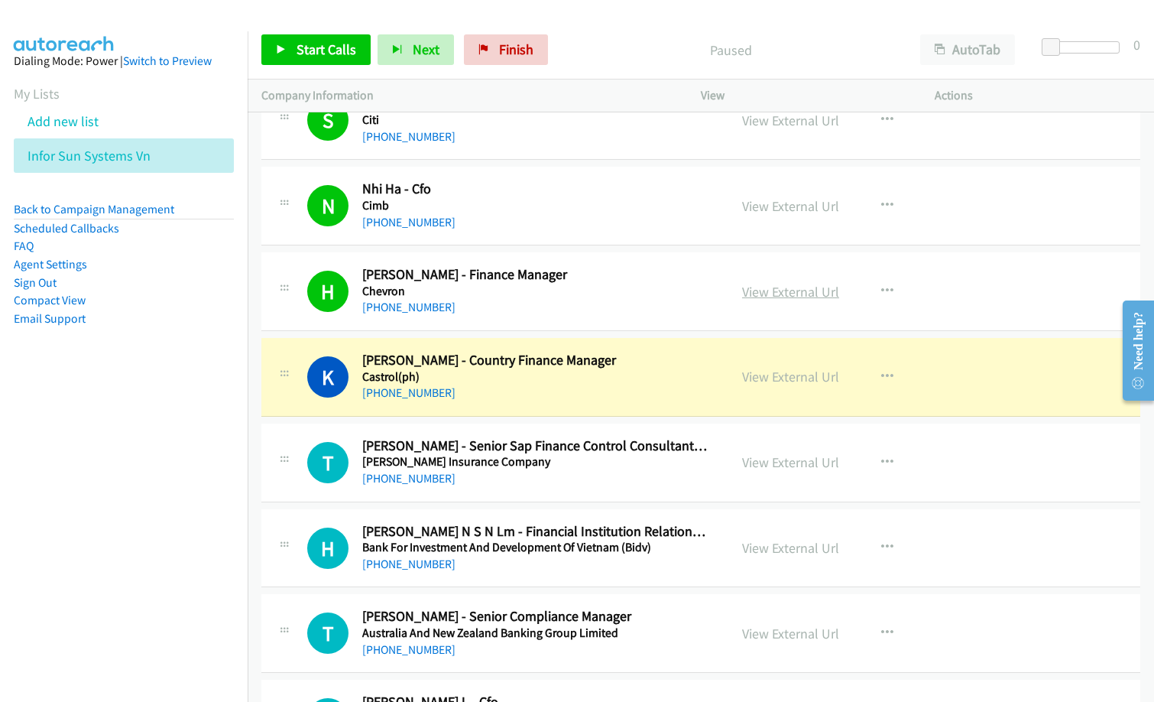
click at [784, 296] on link "View External Url" at bounding box center [790, 292] width 97 height 18
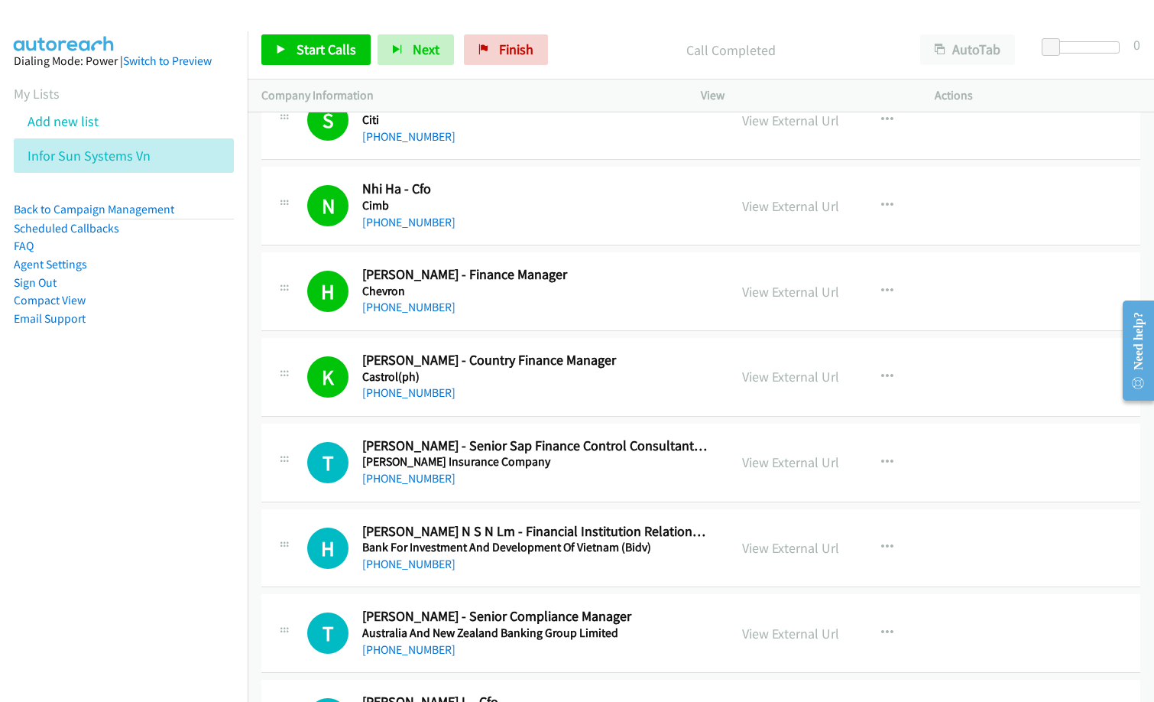
drag, startPoint x: 118, startPoint y: 468, endPoint x: 232, endPoint y: 396, distance: 134.7
click at [124, 462] on nav "Dialing Mode: Power | Switch to Preview My Lists Add new list Infor Sun Systems…" at bounding box center [124, 382] width 248 height 702
click at [310, 41] on span "Start Calls" at bounding box center [327, 50] width 60 height 18
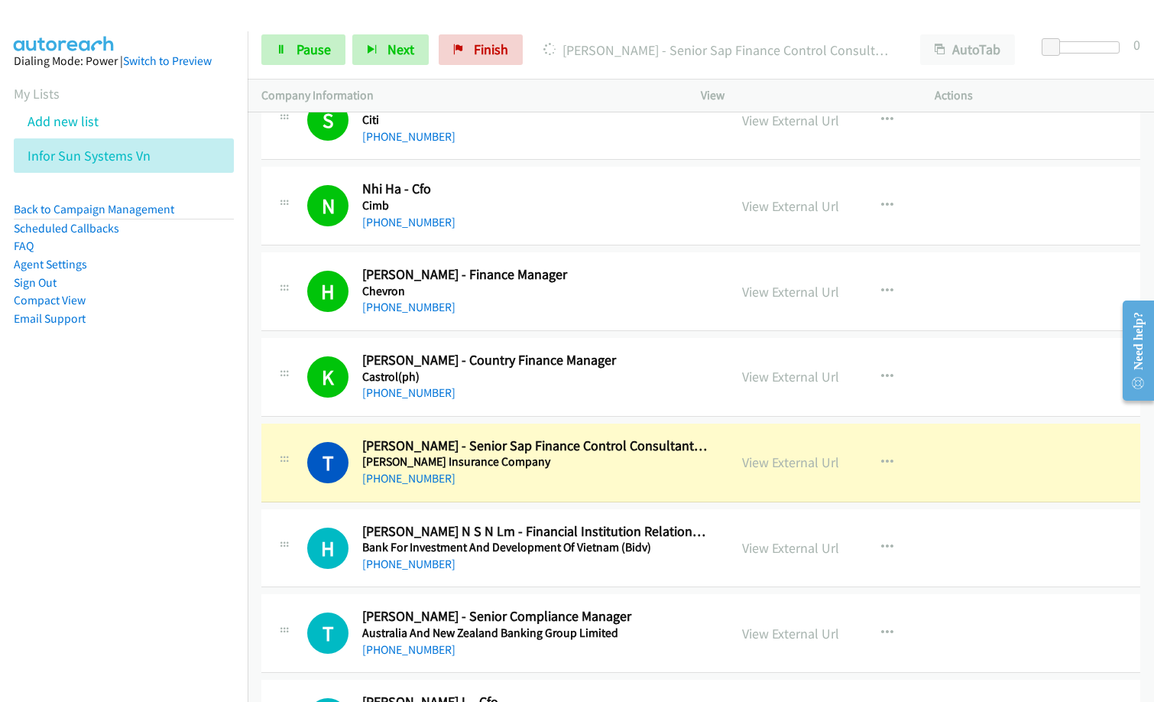
click at [639, 619] on h2 "[PERSON_NAME] - Senior Compliance Manager" at bounding box center [535, 617] width 347 height 18
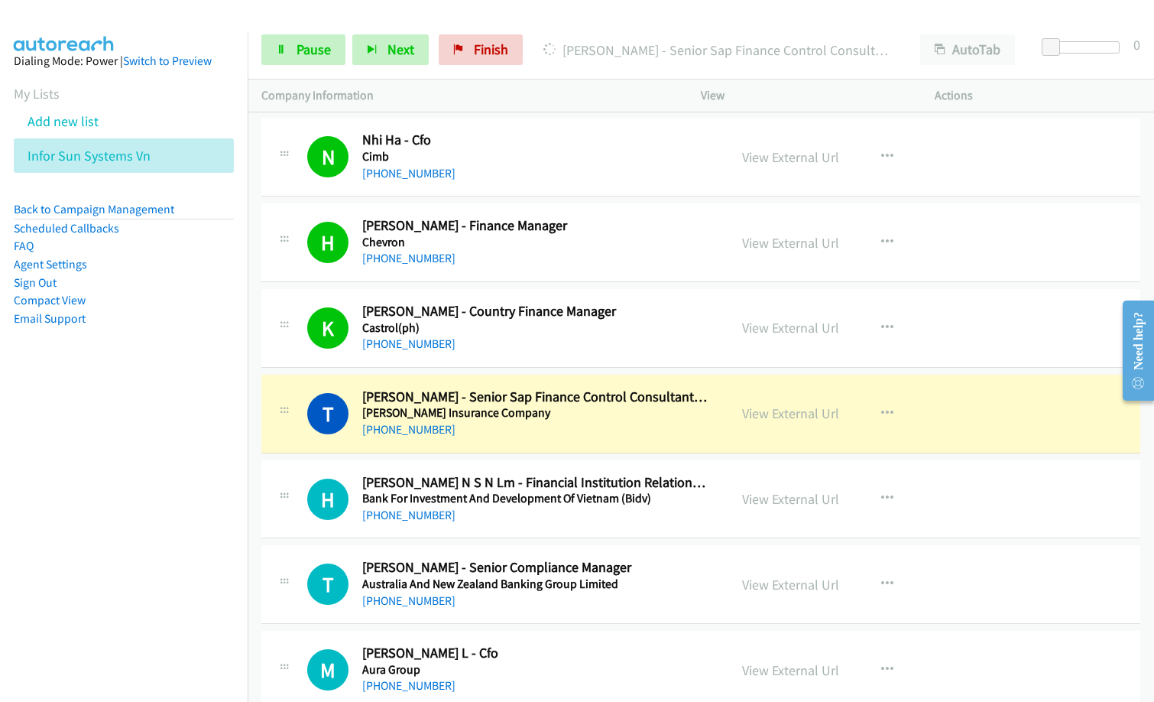
scroll to position [4128, 0]
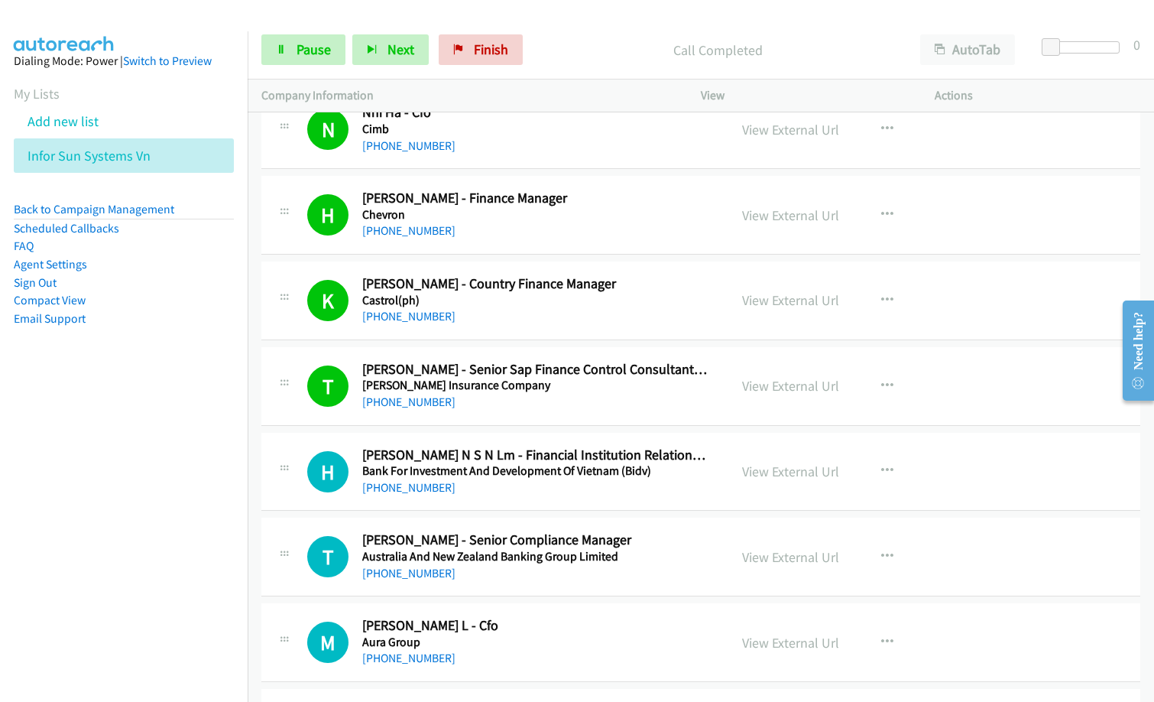
click at [5, 550] on nav "Dialing Mode: Power | Switch to Preview My Lists Add new list Infor Sun Systems…" at bounding box center [124, 382] width 248 height 702
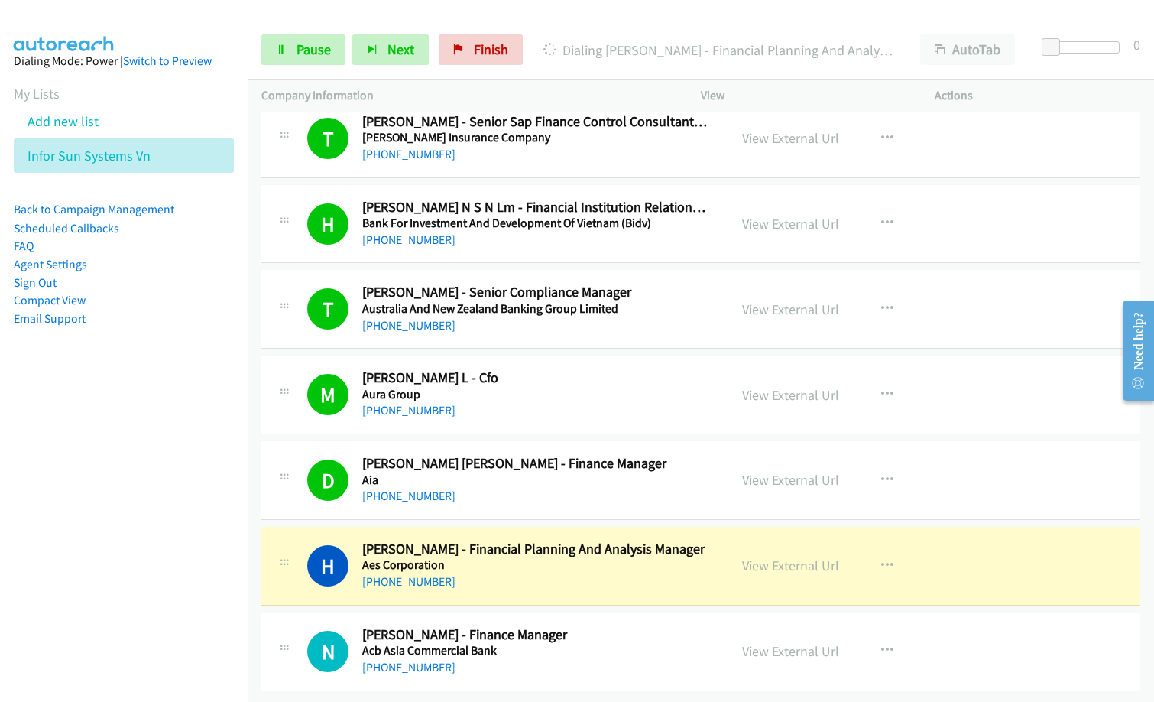
drag, startPoint x: 115, startPoint y: 454, endPoint x: 216, endPoint y: 391, distance: 119.8
click at [123, 445] on nav "Dialing Mode: Power | Switch to Preview My Lists Add new list Infor Sun Systems…" at bounding box center [124, 382] width 248 height 702
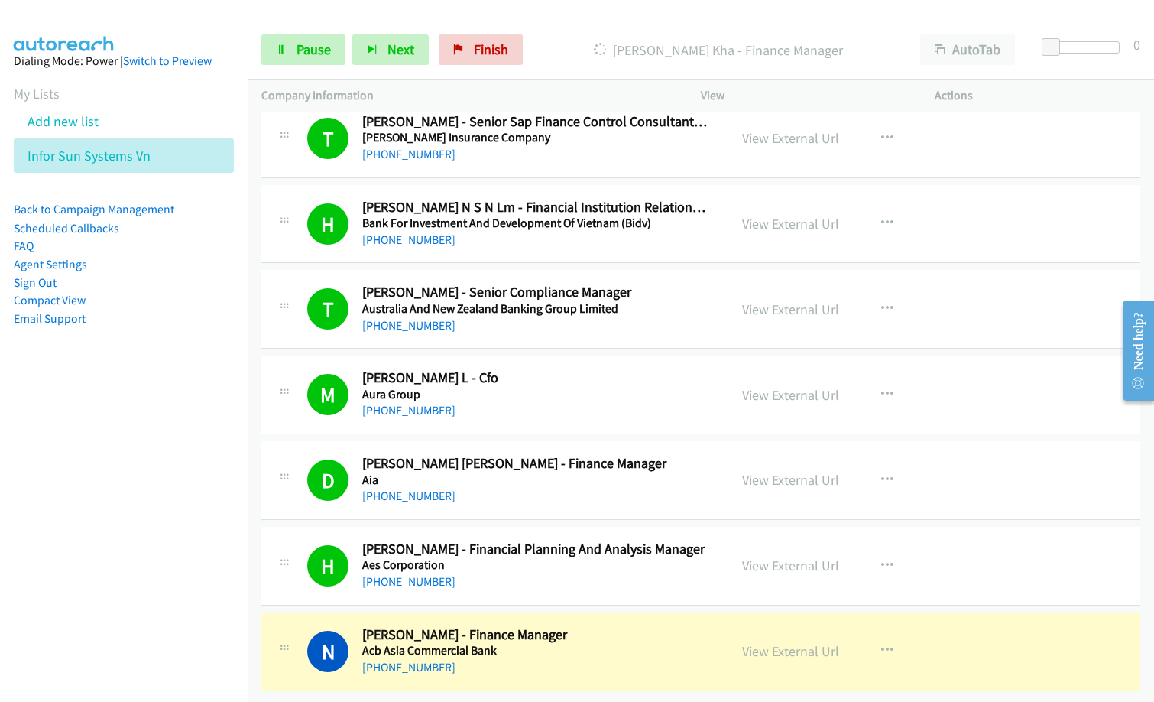
drag, startPoint x: 101, startPoint y: 531, endPoint x: 238, endPoint y: 388, distance: 197.3
click at [101, 530] on nav "Dialing Mode: Power | Switch to Preview My Lists Add new list Infor Sun Systems…" at bounding box center [124, 382] width 248 height 702
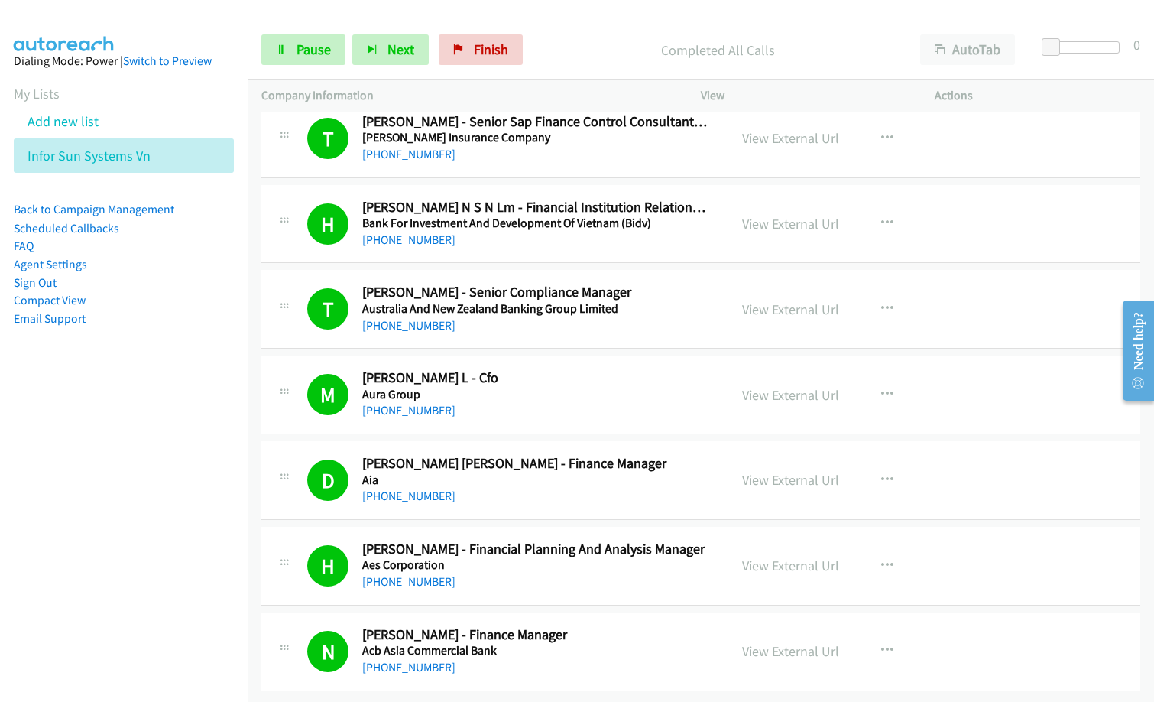
drag, startPoint x: 96, startPoint y: 495, endPoint x: 244, endPoint y: 501, distance: 147.7
click at [97, 495] on nav "Dialing Mode: Power | Switch to Preview My Lists Add new list Infor Sun Systems…" at bounding box center [124, 382] width 248 height 702
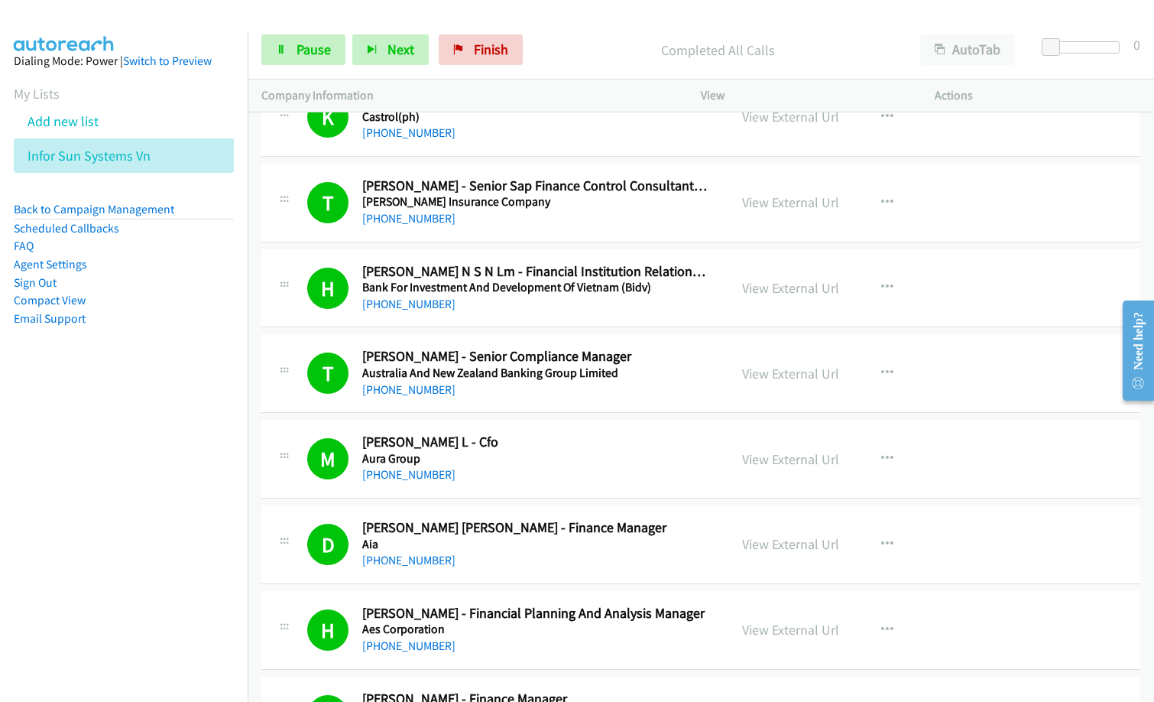
scroll to position [4311, 0]
click at [300, 57] on span "Pause" at bounding box center [314, 50] width 34 height 18
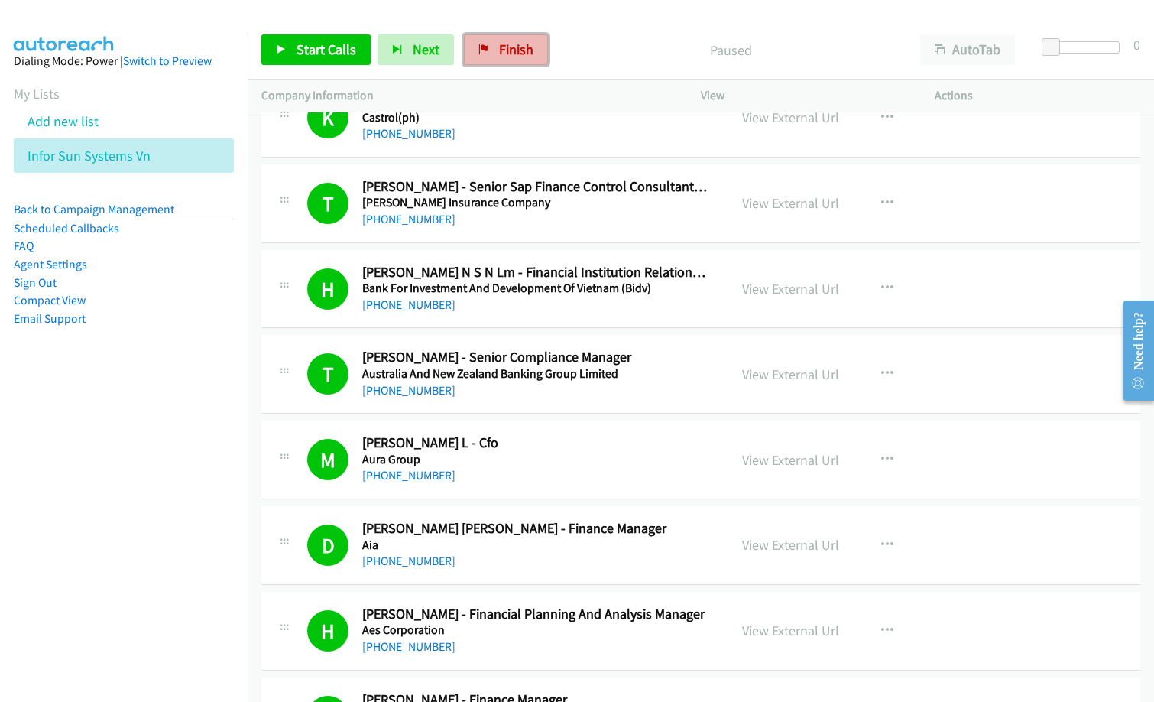
click at [500, 44] on span "Finish" at bounding box center [516, 50] width 34 height 18
